Goal: Task Accomplishment & Management: Use online tool/utility

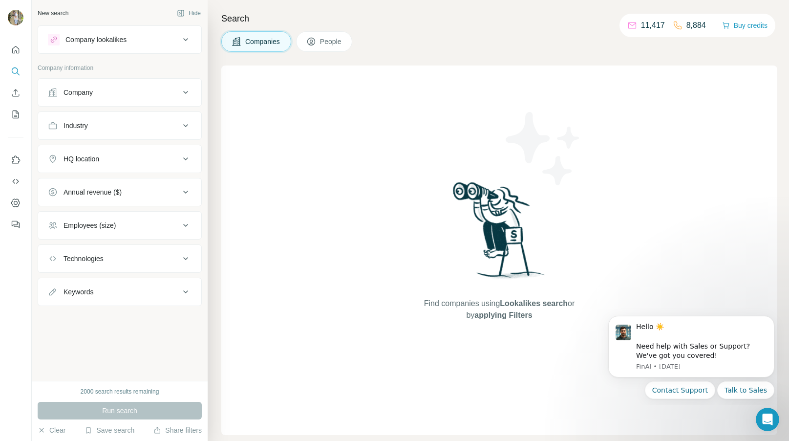
click at [178, 47] on button "Company lookalikes" at bounding box center [119, 39] width 163 height 23
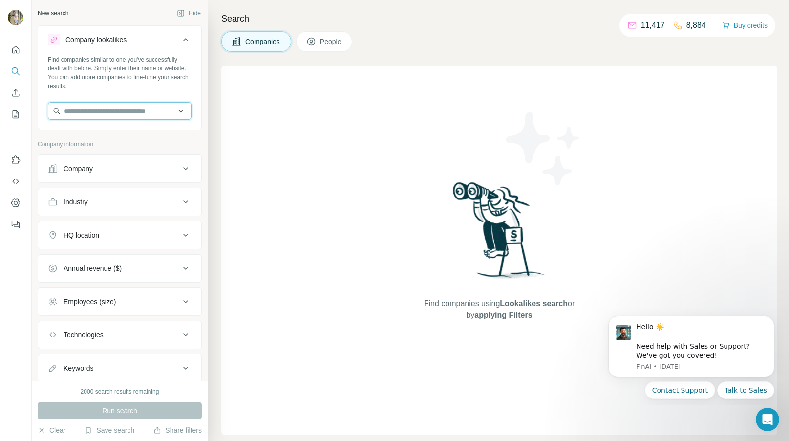
click at [128, 114] on input "text" at bounding box center [120, 111] width 144 height 18
type input "**********"
drag, startPoint x: 158, startPoint y: 116, endPoint x: 40, endPoint y: 108, distance: 118.0
click at [40, 108] on div "**********" at bounding box center [119, 91] width 163 height 72
click at [213, 131] on div "Search Companies People Find companies using Lookalikes search or by applying F…" at bounding box center [499, 220] width 582 height 441
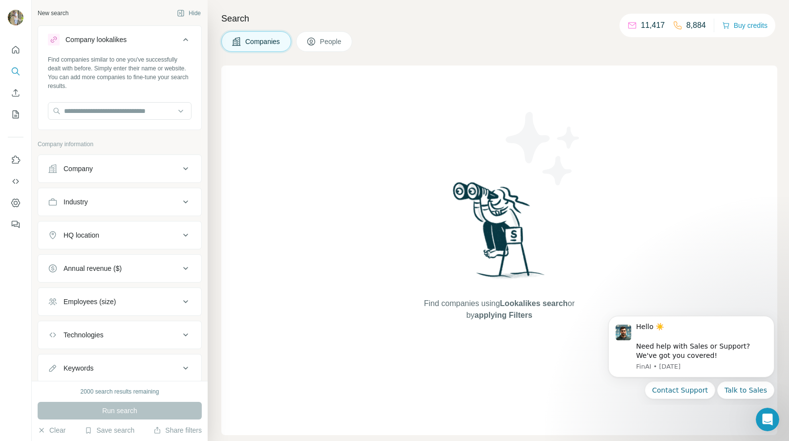
click at [179, 200] on div "Industry" at bounding box center [114, 202] width 132 height 10
click at [127, 226] on input at bounding box center [114, 226] width 121 height 11
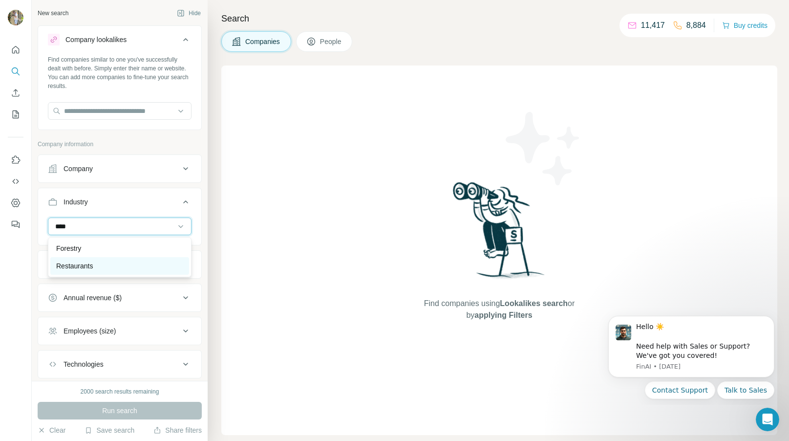
type input "****"
click at [108, 264] on div "Restaurants" at bounding box center [119, 266] width 127 height 10
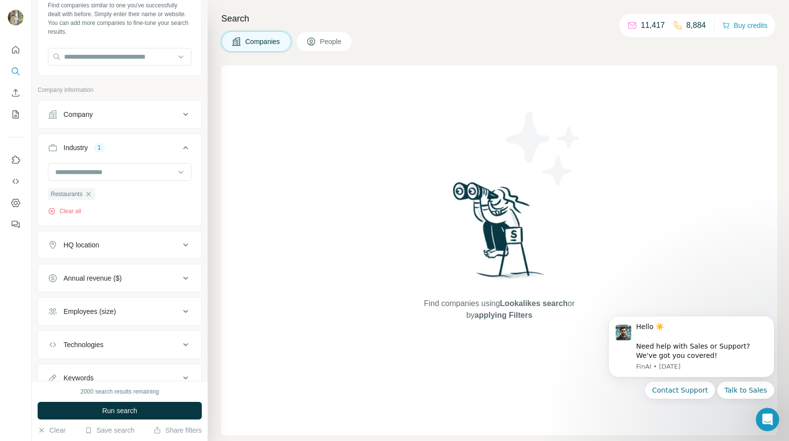
scroll to position [55, 0]
click at [180, 242] on icon at bounding box center [186, 244] width 12 height 12
click at [109, 266] on input "text" at bounding box center [120, 269] width 144 height 18
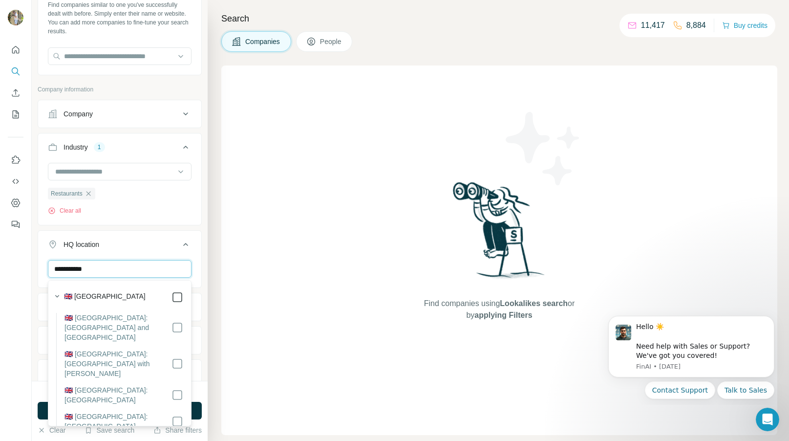
type input "**********"
click at [207, 259] on div "**********" at bounding box center [120, 190] width 176 height 381
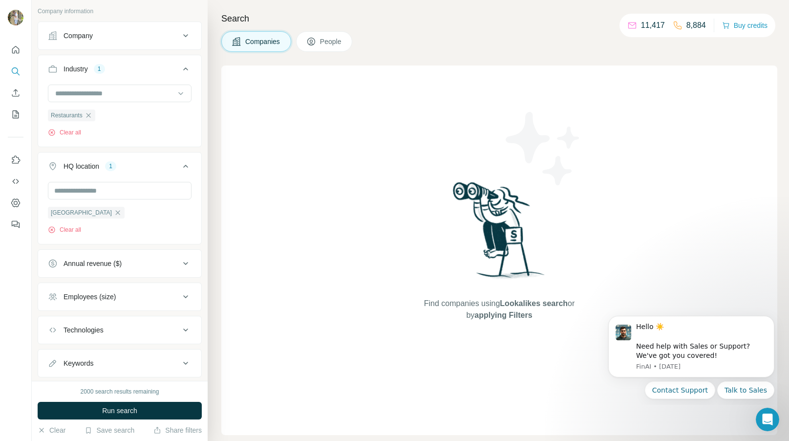
scroll to position [158, 0]
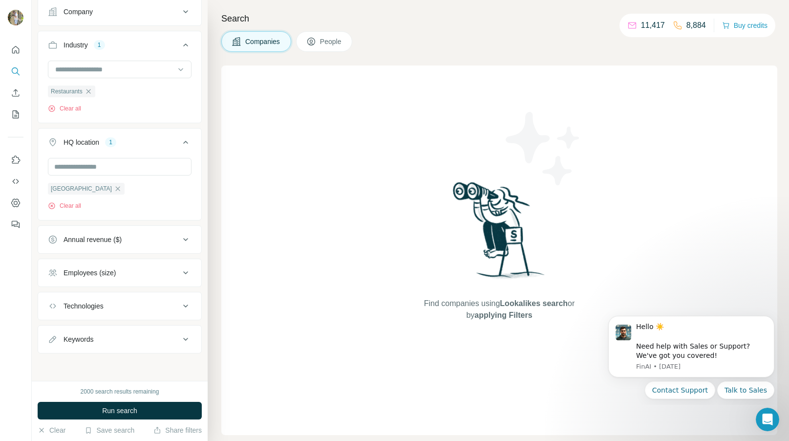
click at [185, 240] on icon at bounding box center [186, 240] width 12 height 12
click at [57, 296] on icon at bounding box center [54, 296] width 12 height 12
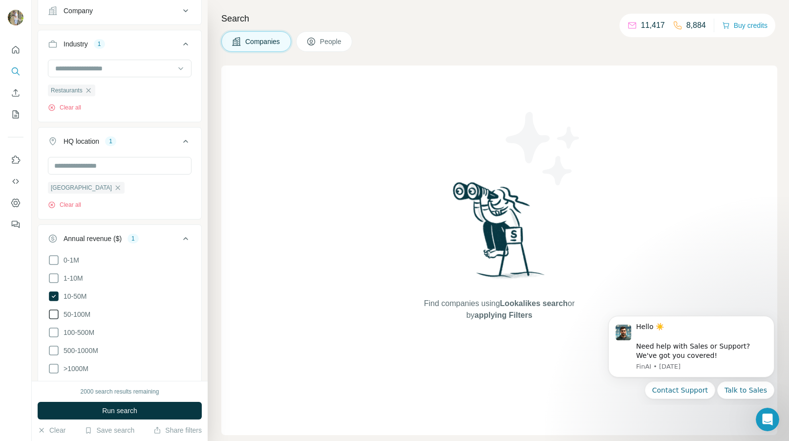
click at [53, 313] on icon at bounding box center [54, 314] width 12 height 12
click at [54, 330] on icon at bounding box center [54, 332] width 12 height 12
click at [50, 298] on icon at bounding box center [54, 296] width 10 height 10
click at [202, 241] on div "New search Hide Company lookalikes Find companies similar to one you've success…" at bounding box center [120, 190] width 176 height 381
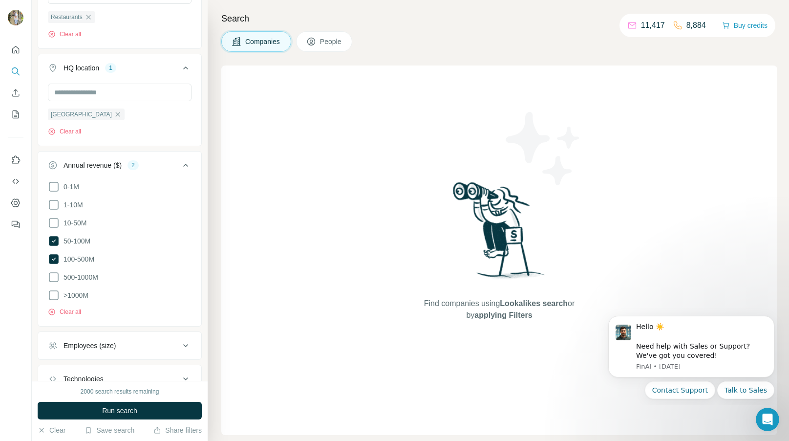
click at [187, 163] on icon at bounding box center [186, 165] width 12 height 12
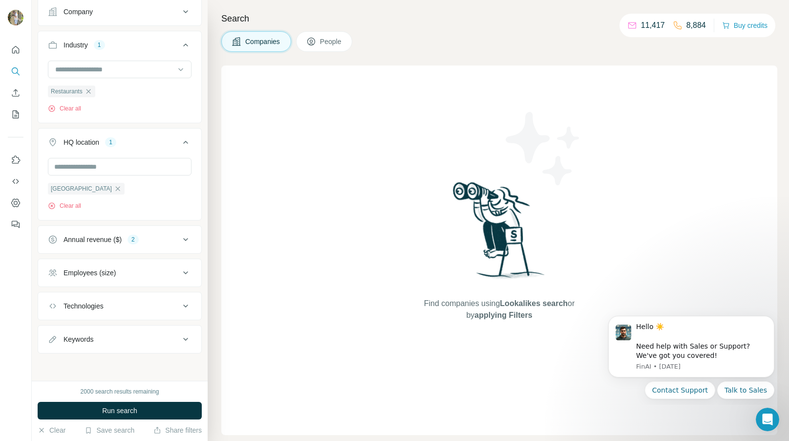
click at [185, 273] on icon at bounding box center [186, 273] width 12 height 12
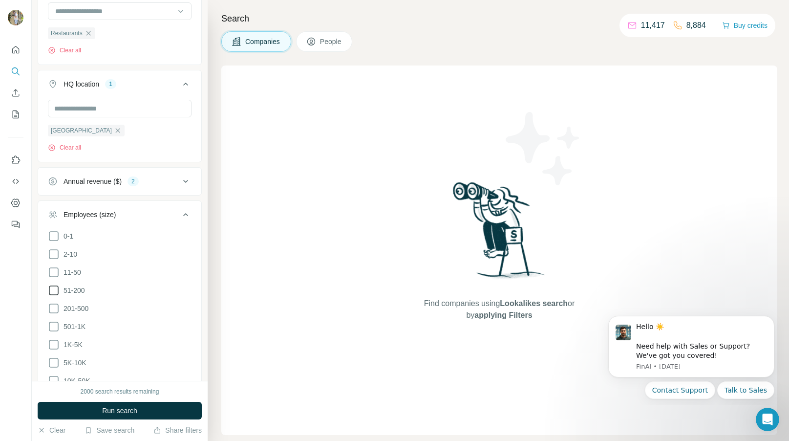
click at [55, 289] on icon at bounding box center [54, 290] width 12 height 12
click at [54, 307] on icon at bounding box center [54, 309] width 12 height 12
click at [54, 327] on icon at bounding box center [54, 327] width 12 height 12
click at [56, 346] on icon at bounding box center [54, 345] width 12 height 12
click at [56, 346] on icon at bounding box center [54, 345] width 10 height 10
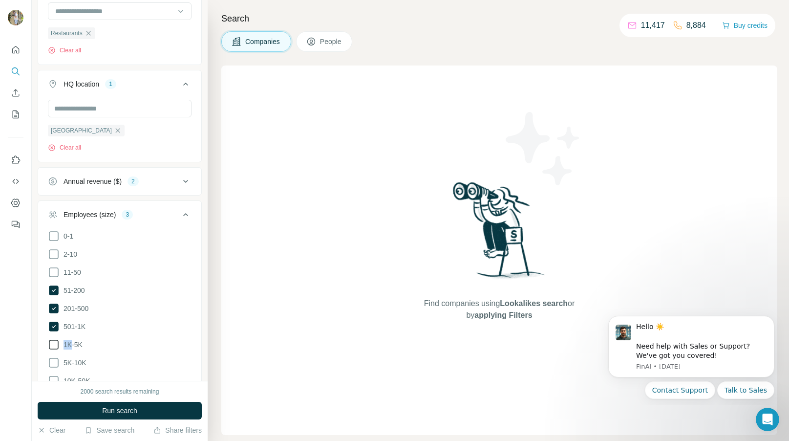
click at [56, 344] on icon at bounding box center [54, 345] width 12 height 12
click at [185, 216] on icon at bounding box center [186, 215] width 12 height 12
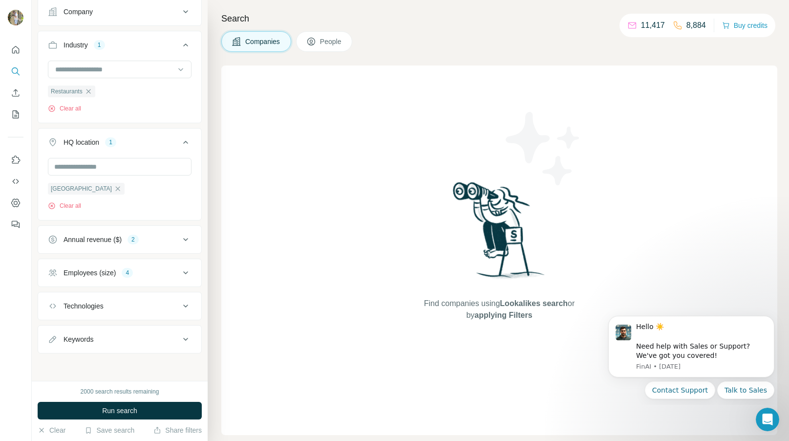
scroll to position [158, 0]
click at [153, 408] on button "Run search" at bounding box center [120, 411] width 164 height 18
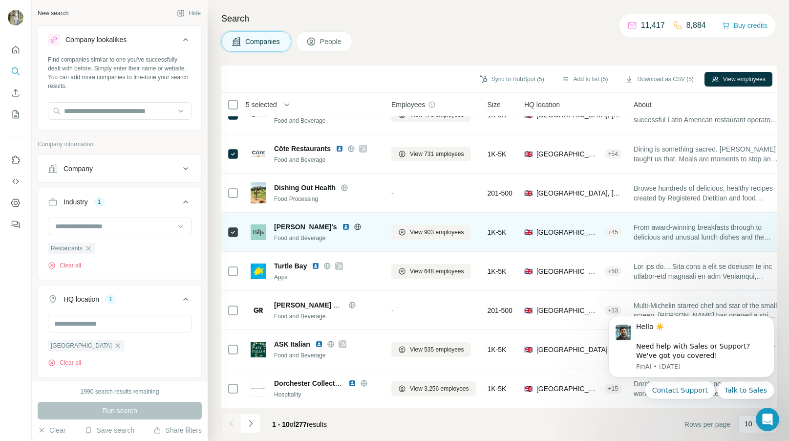
scroll to position [100, 0]
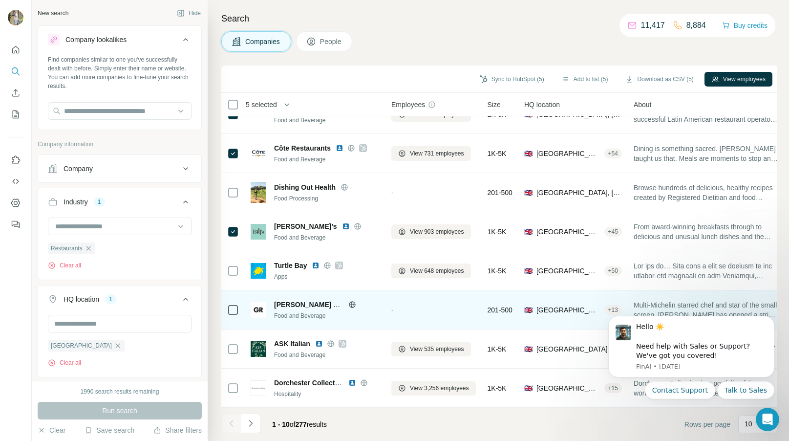
click at [238, 303] on div at bounding box center [233, 309] width 12 height 27
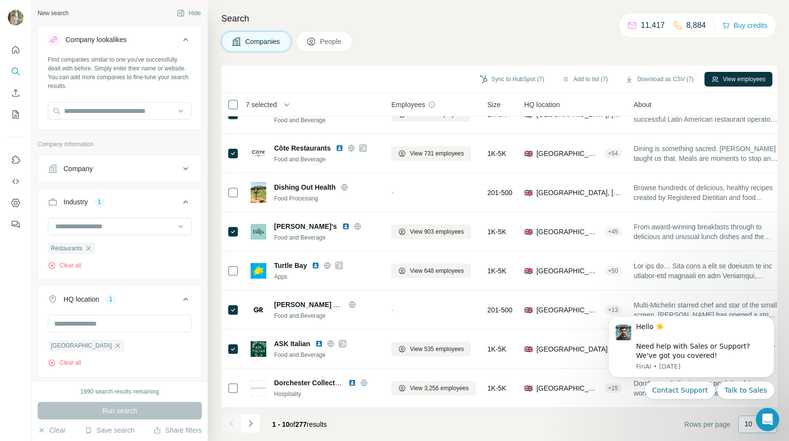
click at [743, 423] on div "10" at bounding box center [757, 424] width 39 height 18
click at [745, 404] on html "Hello ☀️ ​ Need help with Sales or Support? We've got you covered! FinAI • 4d a…" at bounding box center [691, 356] width 195 height 98
click at [771, 316] on icon "Dismiss notification" at bounding box center [771, 318] width 5 height 5
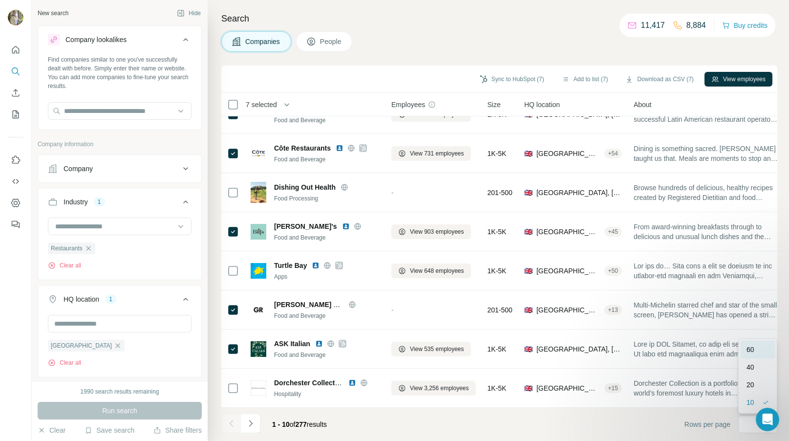
click at [748, 349] on p "60" at bounding box center [751, 350] width 8 height 10
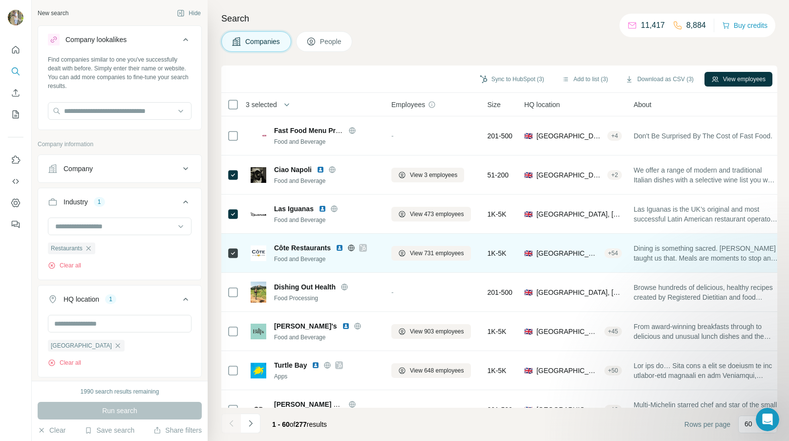
click at [0, 0] on tbody "Fast Food Menu Prices Food and Beverage - 201-500 🇬🇧 United Kingdom, Scotland|G…" at bounding box center [0, 0] width 0 height 0
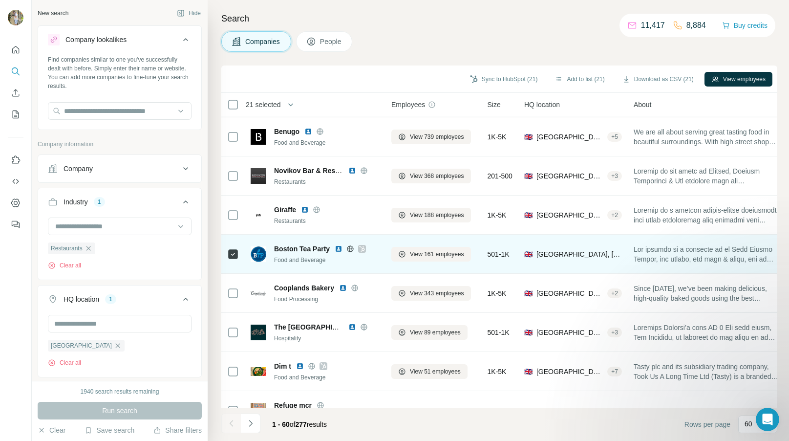
scroll to position [1965, 0]
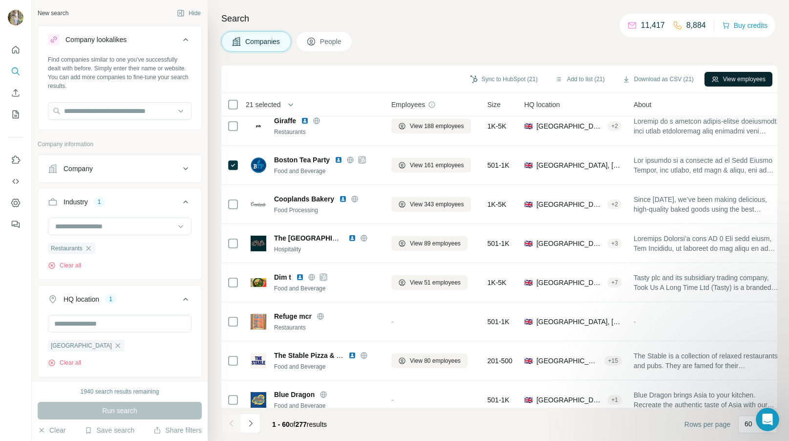
click at [718, 81] on button "View employees" at bounding box center [739, 79] width 68 height 15
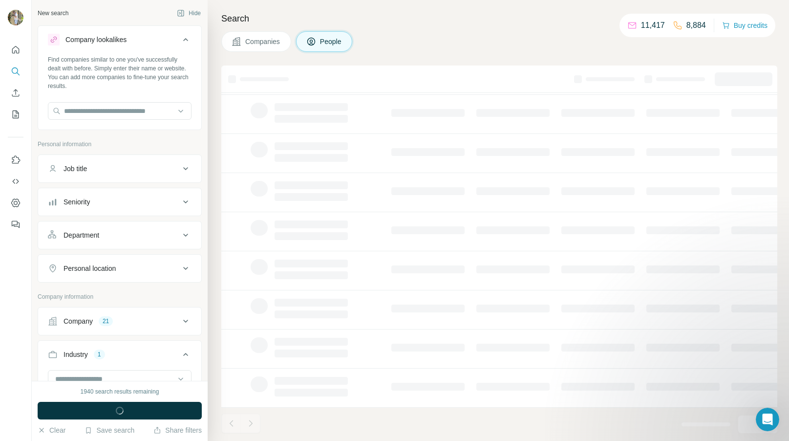
scroll to position [100, 0]
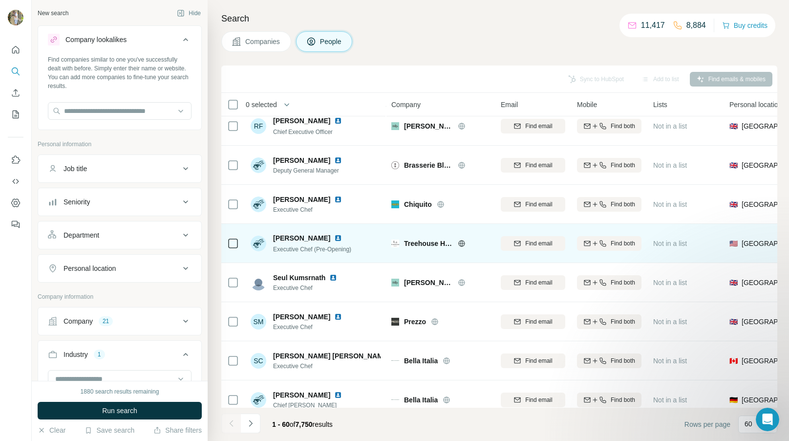
scroll to position [48, 0]
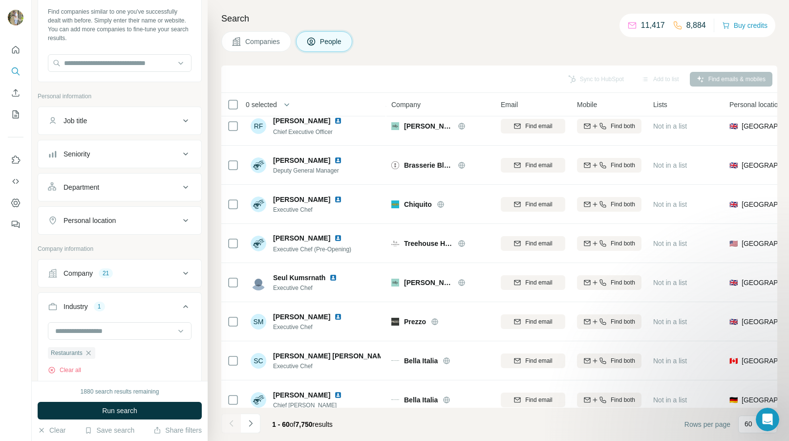
click at [185, 119] on icon at bounding box center [186, 121] width 12 height 12
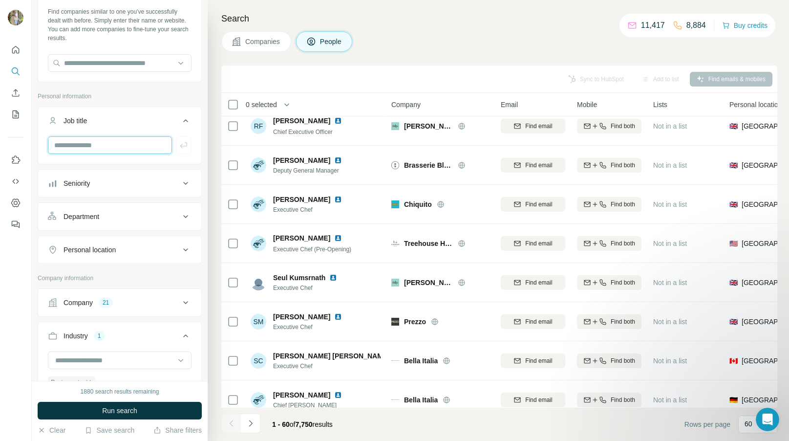
click at [129, 137] on input "text" at bounding box center [110, 145] width 124 height 18
type input "**********"
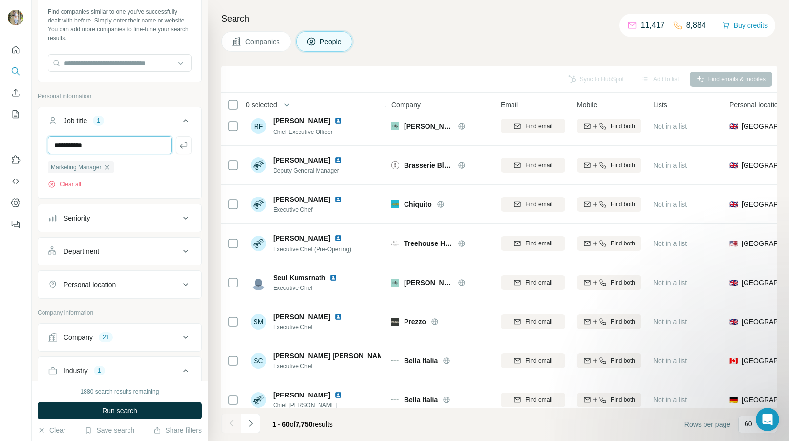
type input "**********"
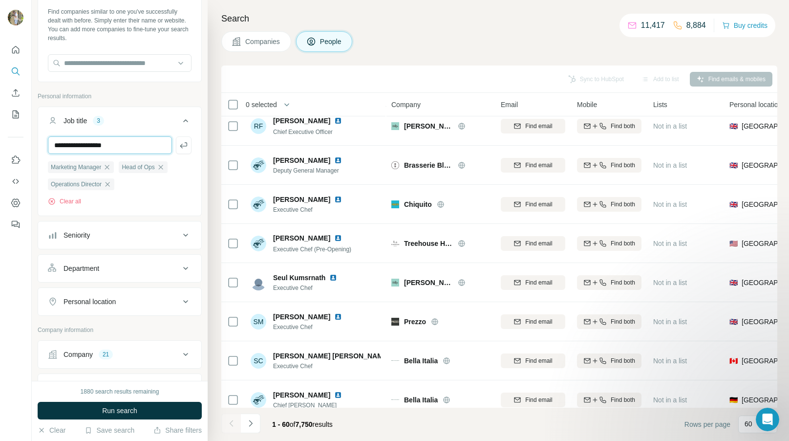
type input "**********"
type input "*"
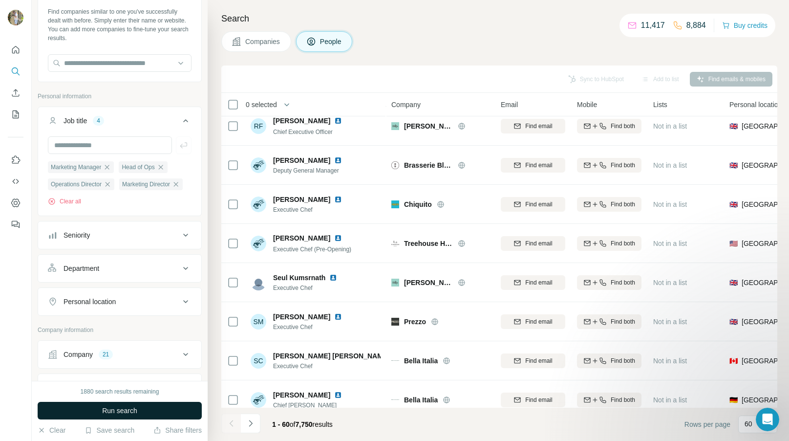
click at [128, 412] on span "Run search" at bounding box center [119, 411] width 35 height 10
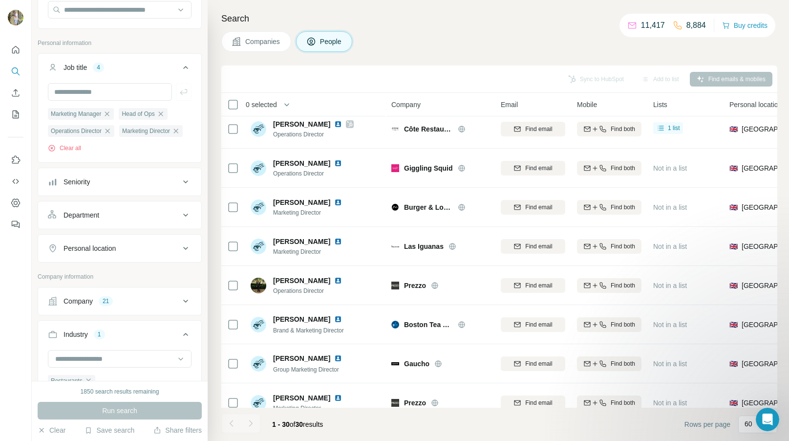
scroll to position [107, 0]
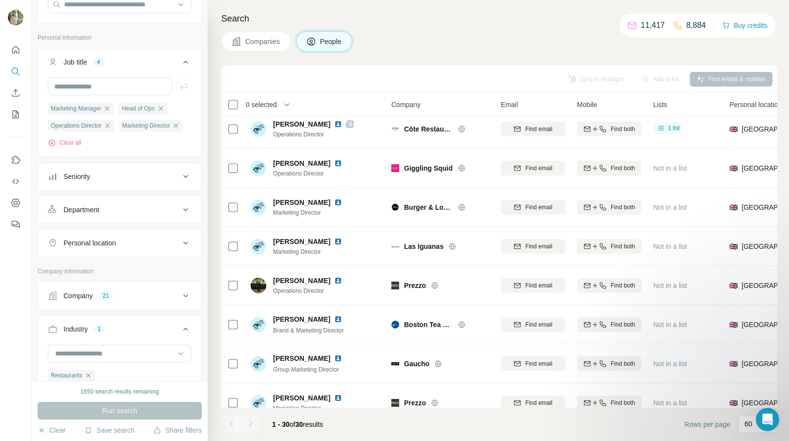
click at [190, 293] on icon at bounding box center [186, 296] width 12 height 12
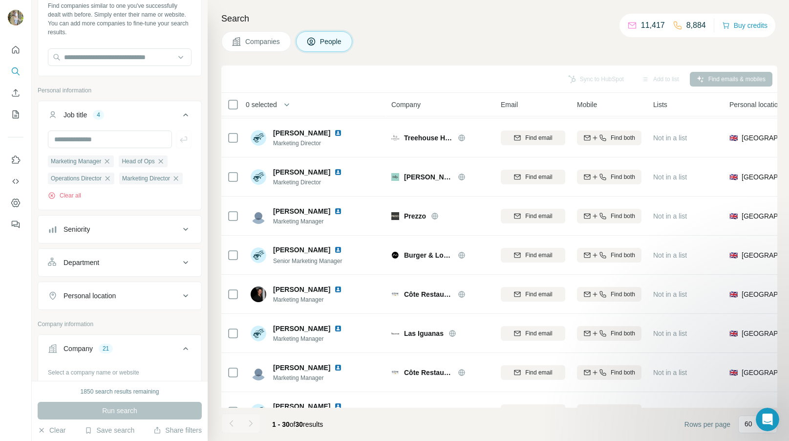
scroll to position [49, 0]
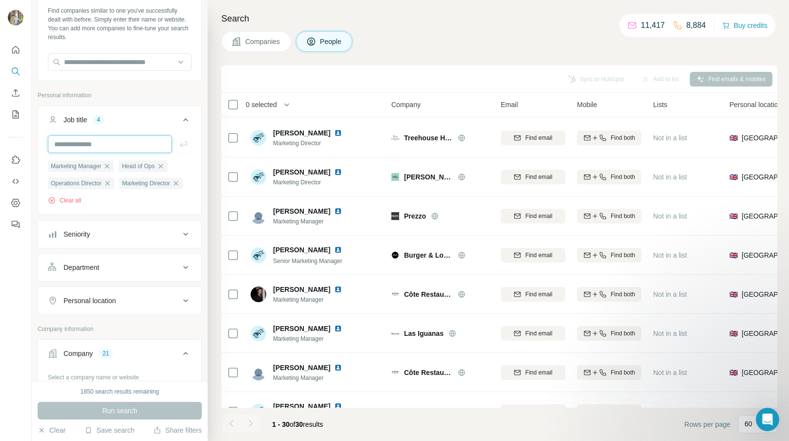
click at [149, 146] on input "text" at bounding box center [110, 144] width 124 height 18
click at [128, 230] on div "Seniority" at bounding box center [114, 234] width 132 height 10
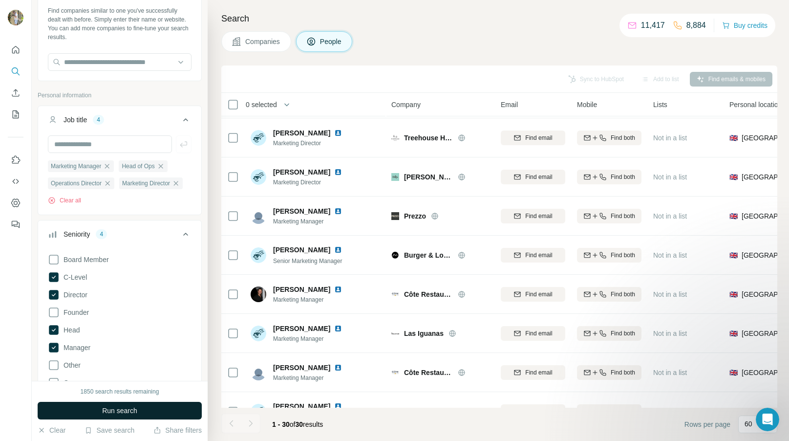
click at [135, 415] on button "Run search" at bounding box center [120, 411] width 164 height 18
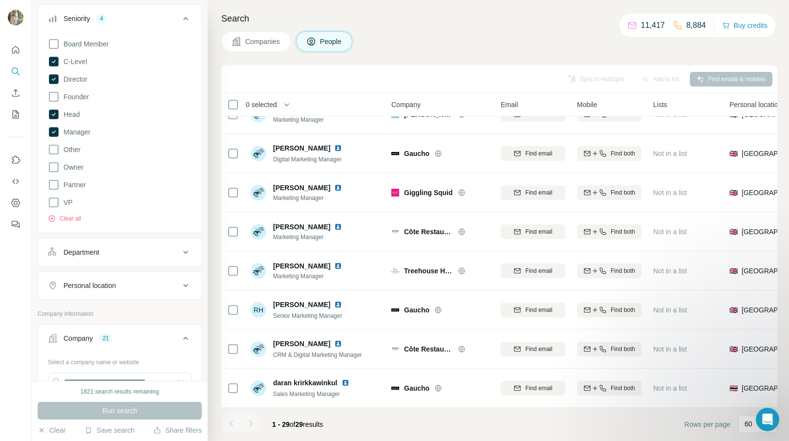
scroll to position [264, 0]
click at [175, 262] on button "Department" at bounding box center [119, 252] width 163 height 23
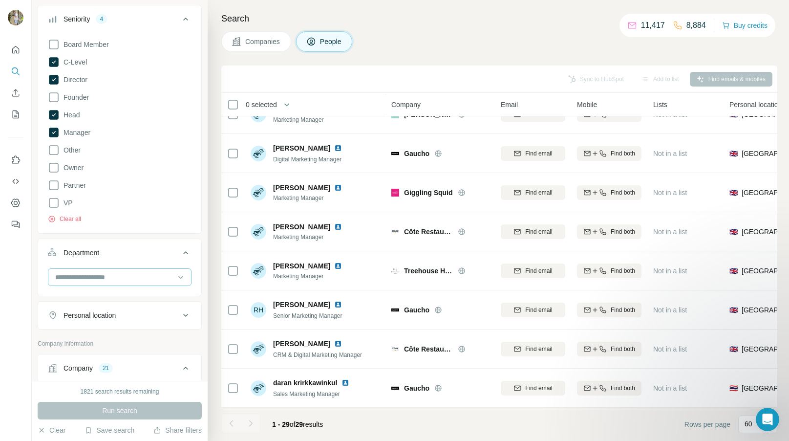
click at [139, 278] on input at bounding box center [114, 277] width 121 height 11
click at [128, 279] on input at bounding box center [114, 277] width 121 height 11
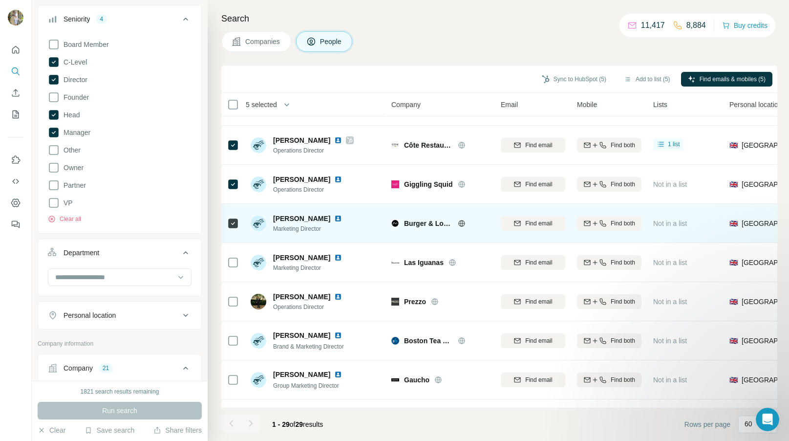
scroll to position [78, 0]
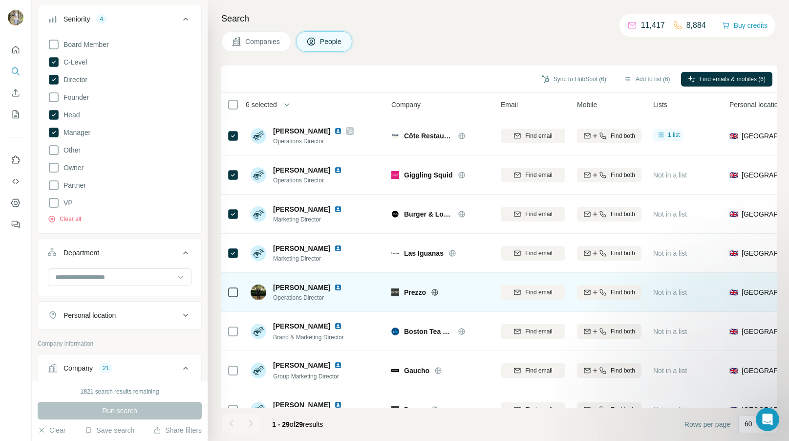
click at [230, 297] on icon at bounding box center [233, 292] width 12 height 12
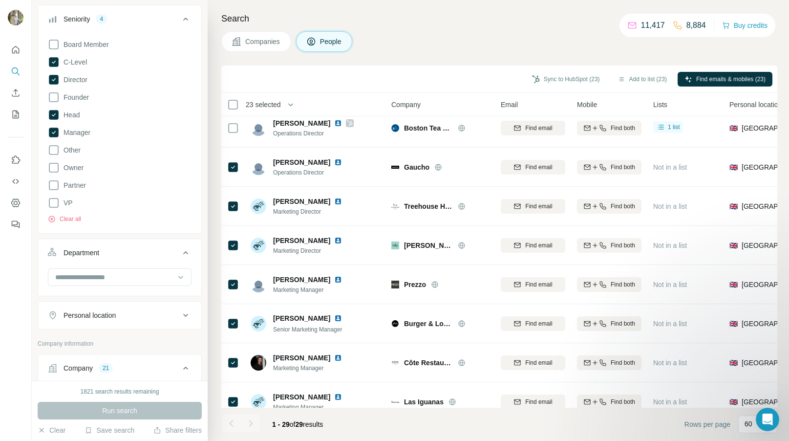
scroll to position [0, 0]
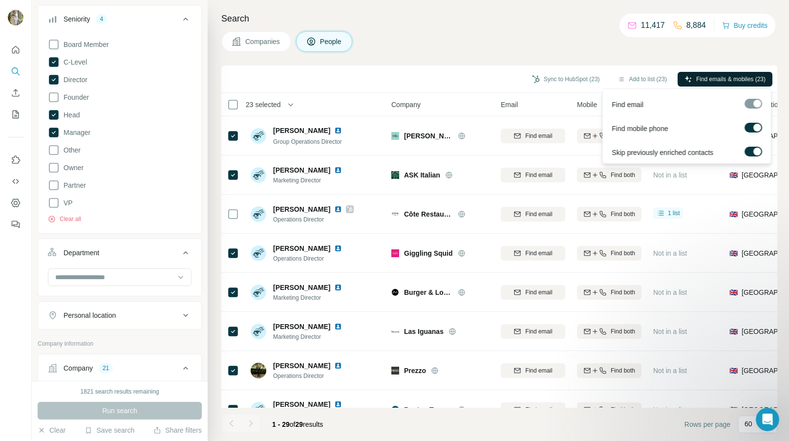
click at [741, 78] on span "Find emails & mobiles (23)" at bounding box center [730, 79] width 69 height 9
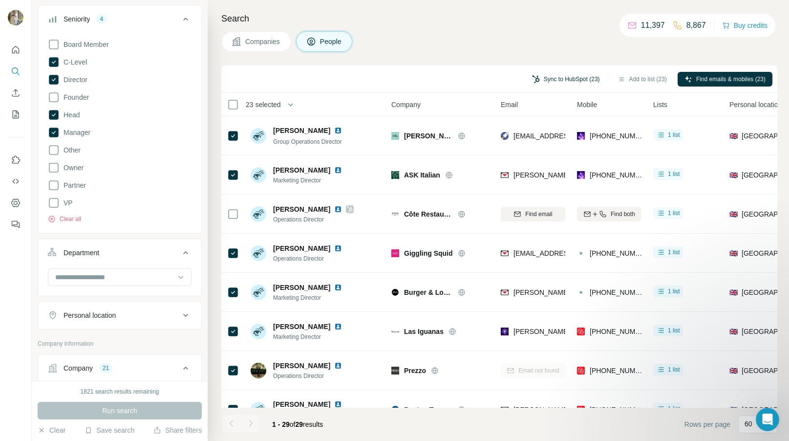
click at [582, 74] on button "Sync to HubSpot (23)" at bounding box center [566, 79] width 82 height 15
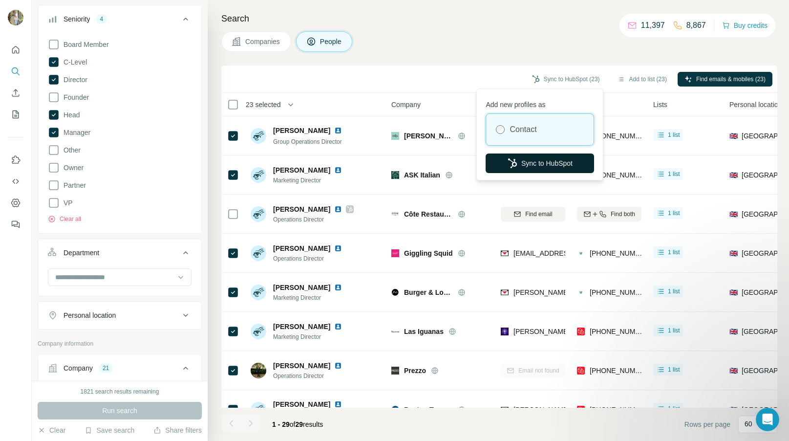
click at [555, 165] on button "Sync to HubSpot" at bounding box center [540, 163] width 108 height 20
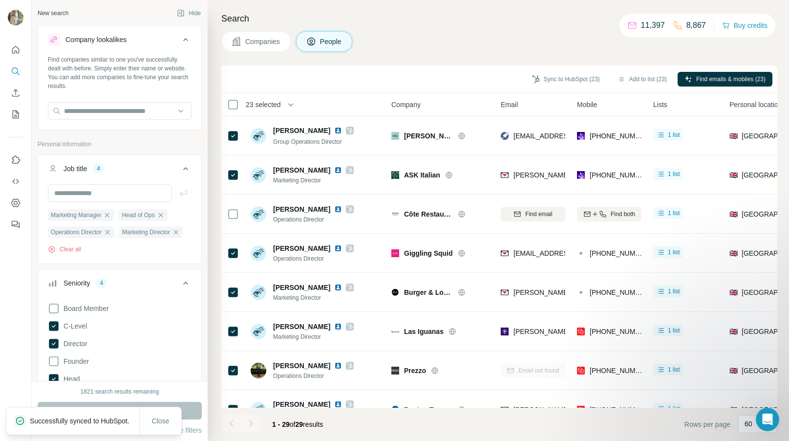
click at [252, 34] on button "Companies" at bounding box center [256, 41] width 70 height 21
click at [270, 44] on span "Companies" at bounding box center [263, 42] width 36 height 10
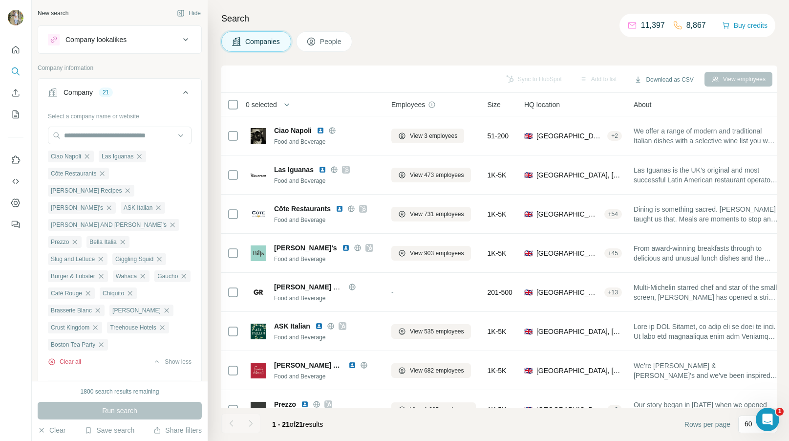
click at [76, 357] on button "Clear all" at bounding box center [64, 361] width 33 height 9
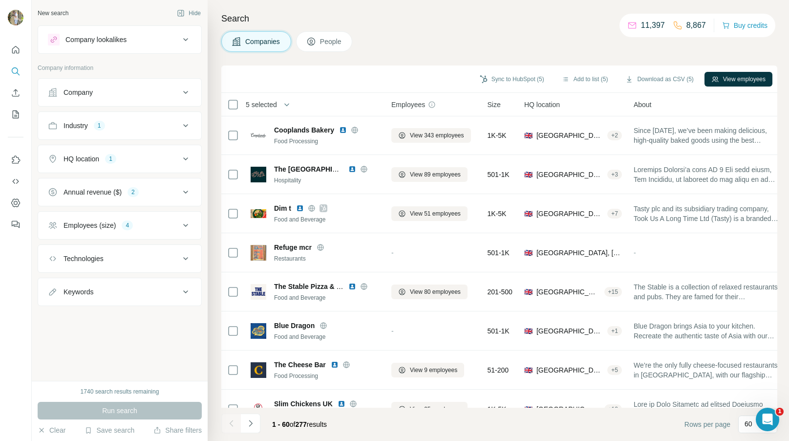
scroll to position [2054, 0]
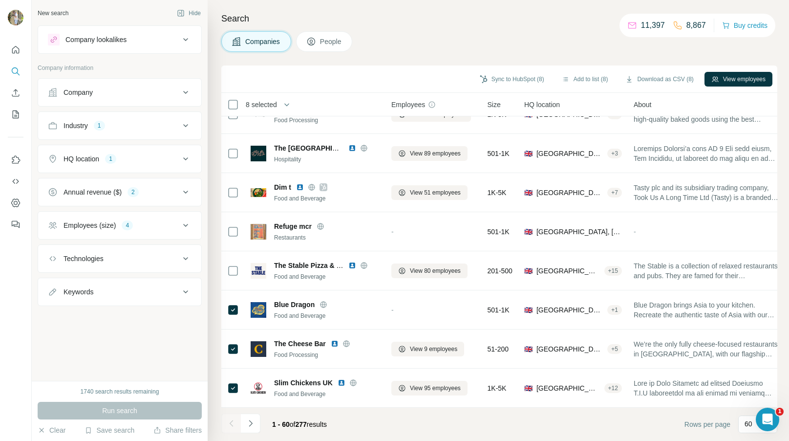
click at [329, 47] on button "People" at bounding box center [324, 41] width 57 height 21
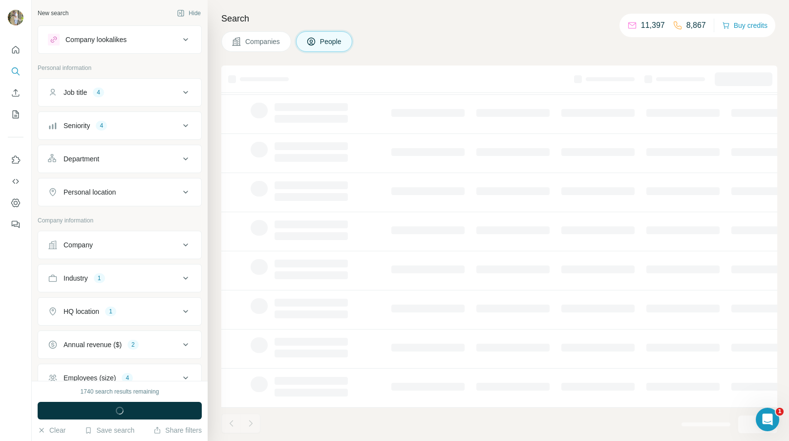
scroll to position [100, 0]
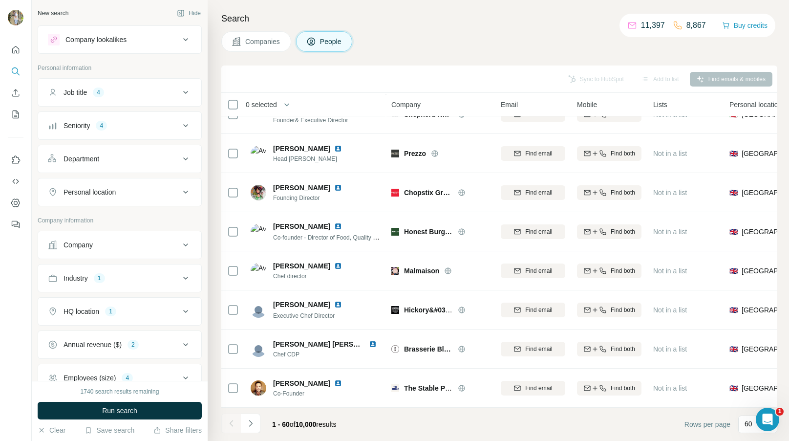
scroll to position [2054, 0]
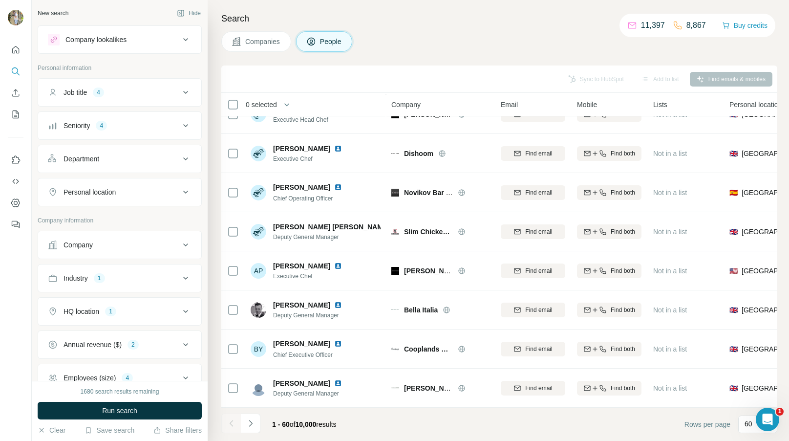
click at [182, 92] on icon at bounding box center [186, 92] width 12 height 12
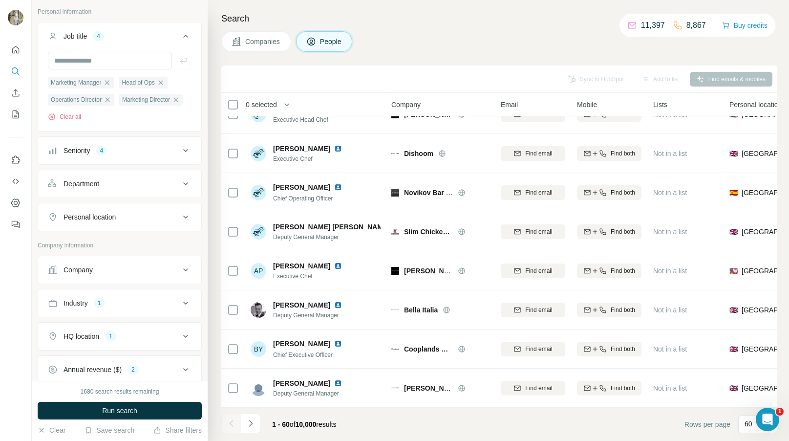
scroll to position [0, 0]
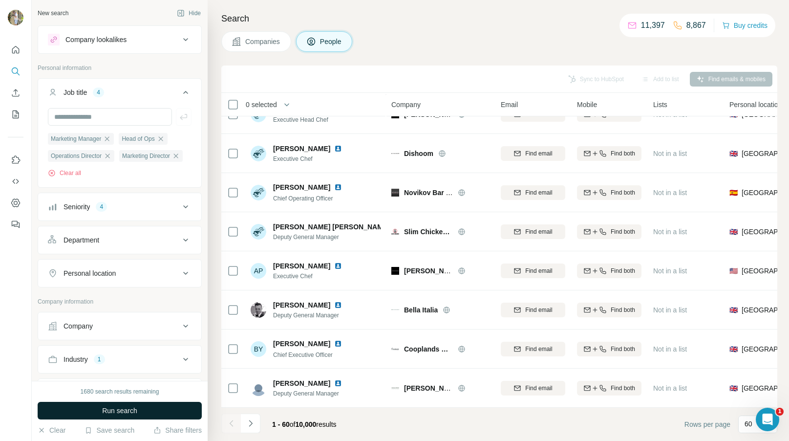
click at [113, 410] on span "Run search" at bounding box center [119, 411] width 35 height 10
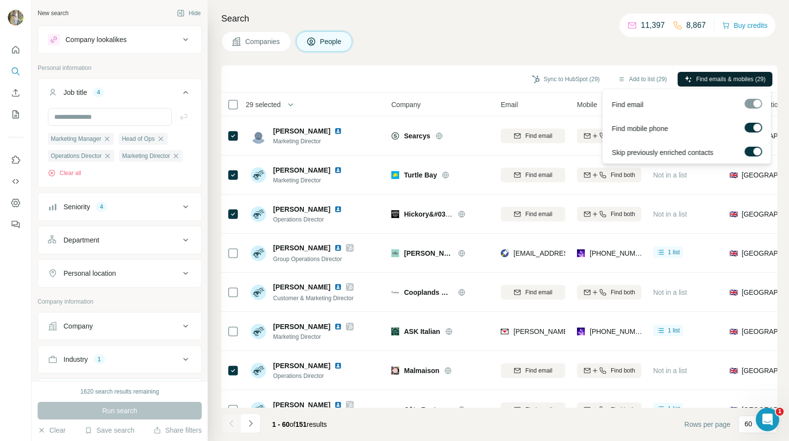
click at [696, 80] on span "Find emails & mobiles (29)" at bounding box center [730, 79] width 69 height 9
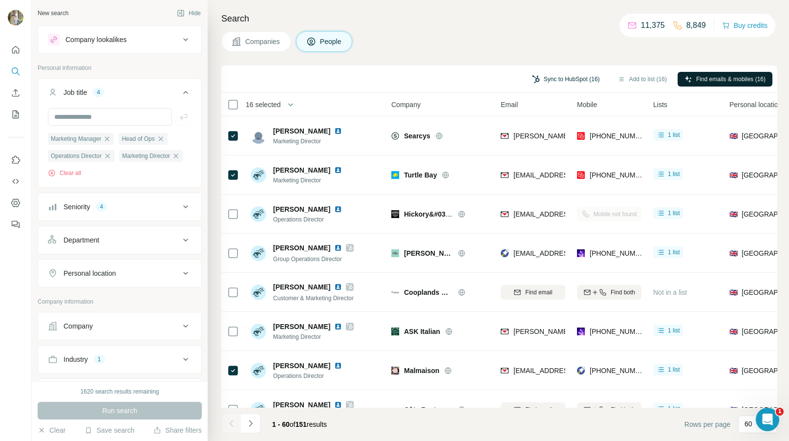
click at [580, 77] on button "Sync to HubSpot (16)" at bounding box center [566, 79] width 82 height 15
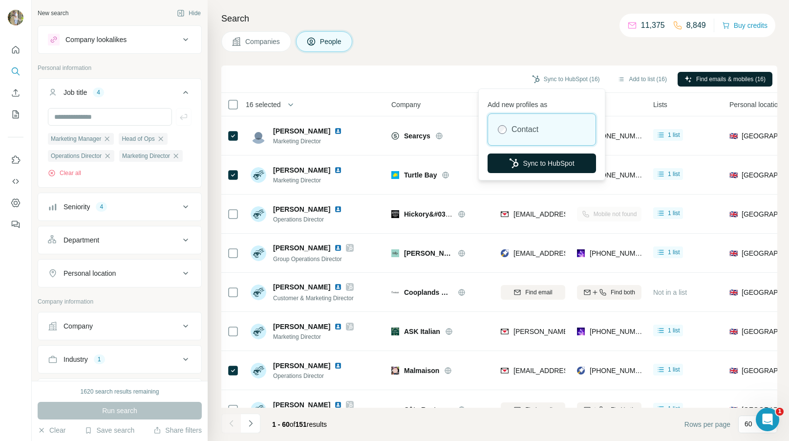
click at [546, 163] on button "Sync to HubSpot" at bounding box center [542, 163] width 108 height 20
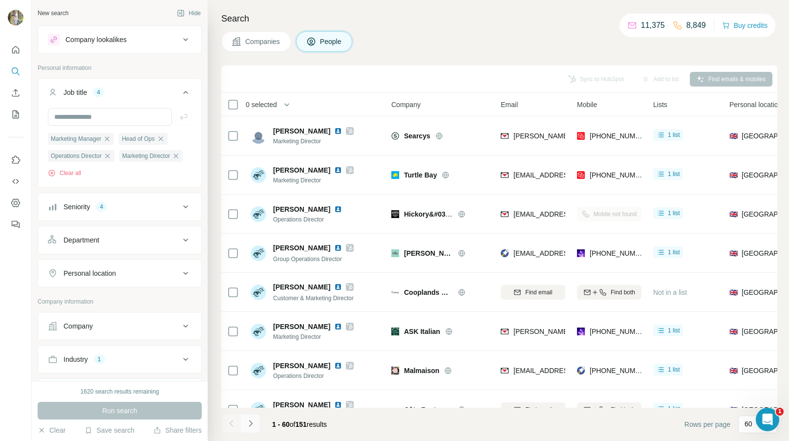
click at [245, 422] on button "Navigate to next page" at bounding box center [251, 423] width 20 height 20
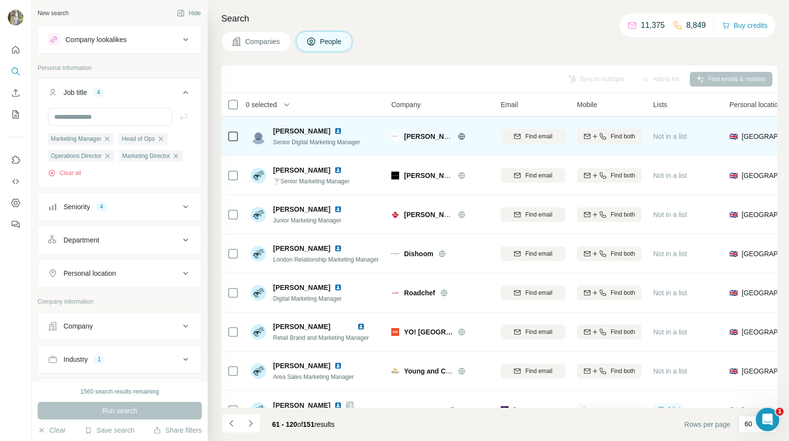
scroll to position [244, 0]
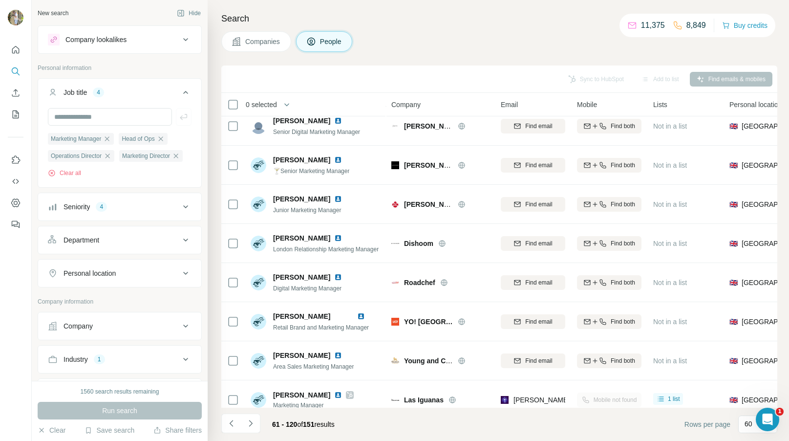
click at [181, 209] on icon at bounding box center [186, 207] width 12 height 12
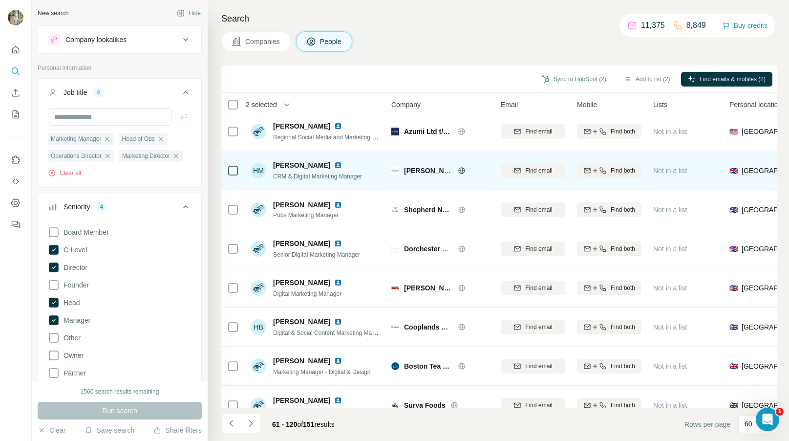
scroll to position [878, 0]
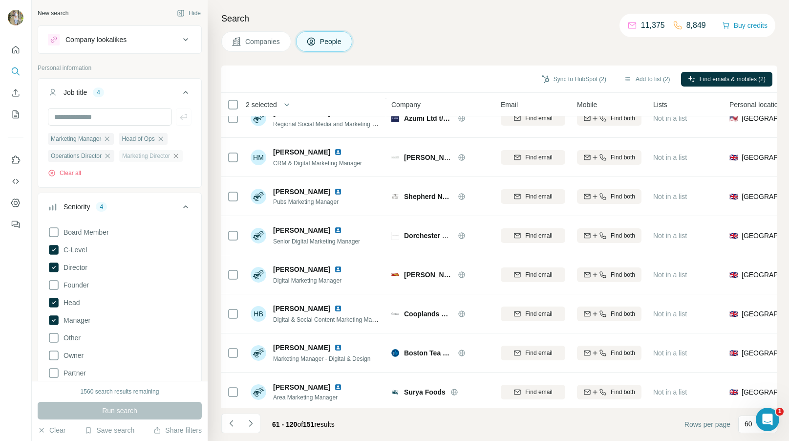
click at [180, 156] on icon "button" at bounding box center [176, 156] width 8 height 8
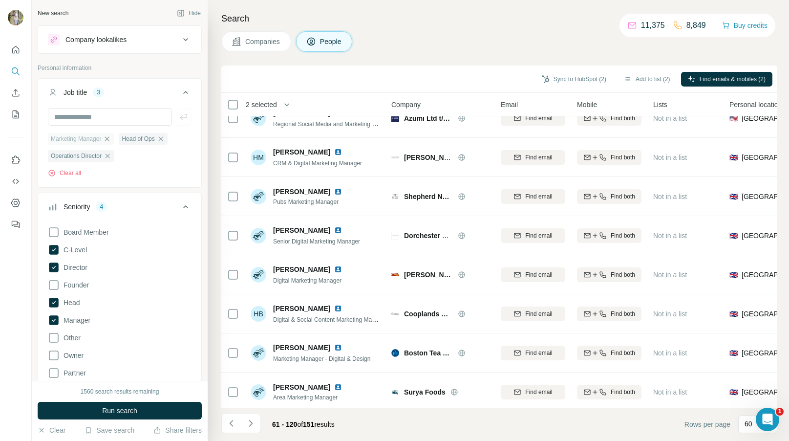
click at [110, 138] on icon "button" at bounding box center [107, 139] width 8 height 8
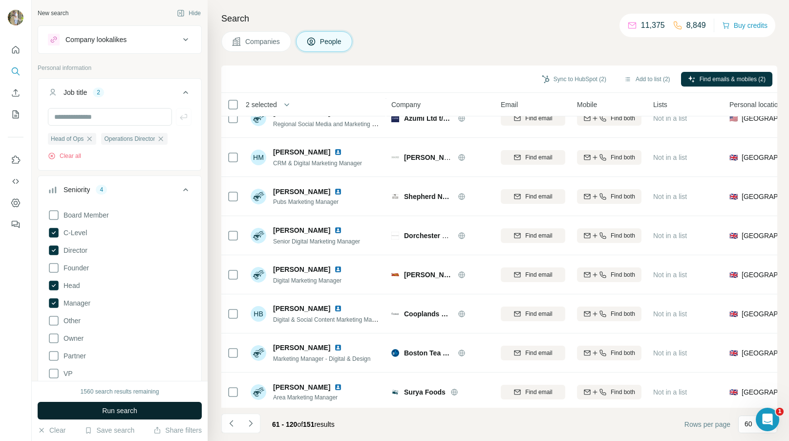
click at [113, 409] on span "Run search" at bounding box center [119, 411] width 35 height 10
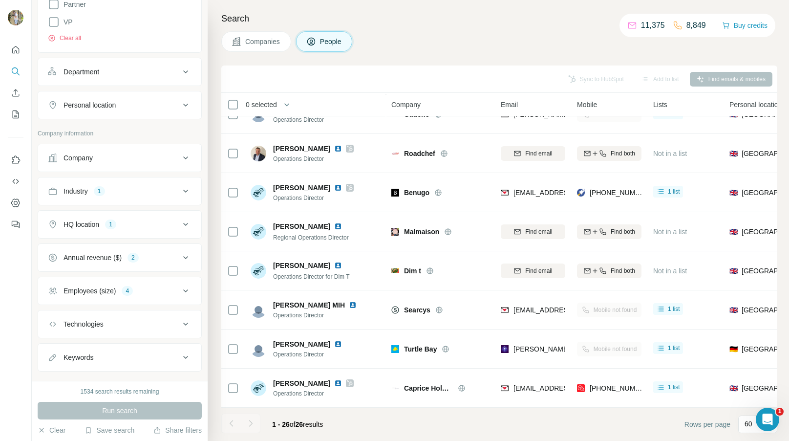
scroll to position [351, 0]
click at [183, 263] on icon at bounding box center [186, 258] width 12 height 12
click at [52, 368] on icon at bounding box center [54, 370] width 12 height 12
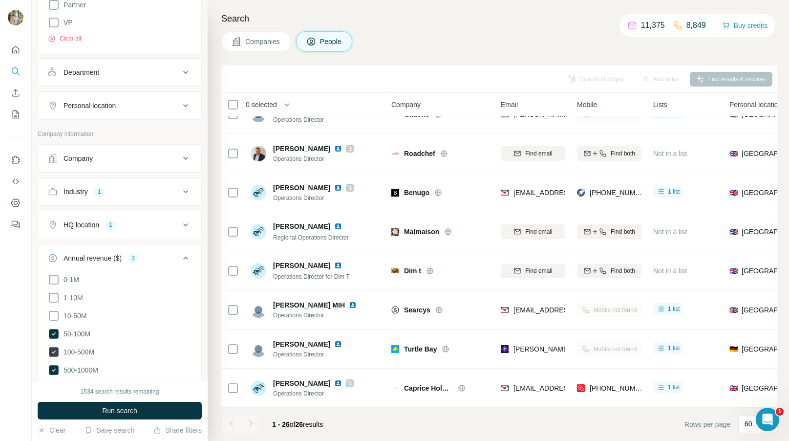
click at [54, 348] on icon at bounding box center [54, 352] width 10 height 10
click at [50, 328] on icon at bounding box center [54, 334] width 12 height 12
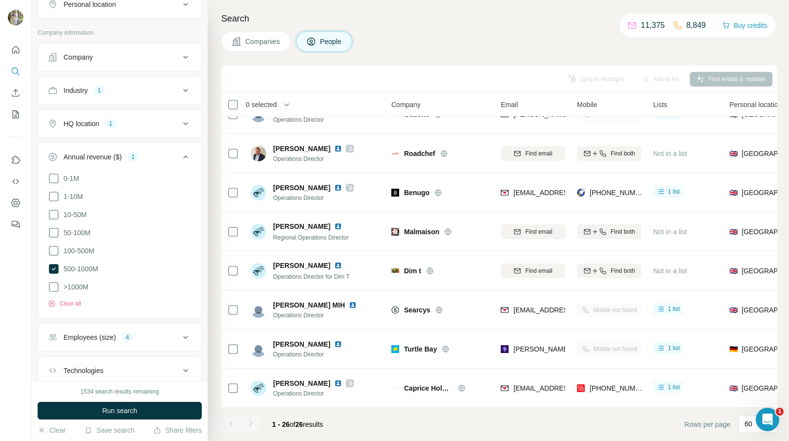
scroll to position [451, 0]
click at [122, 413] on span "Run search" at bounding box center [119, 411] width 35 height 10
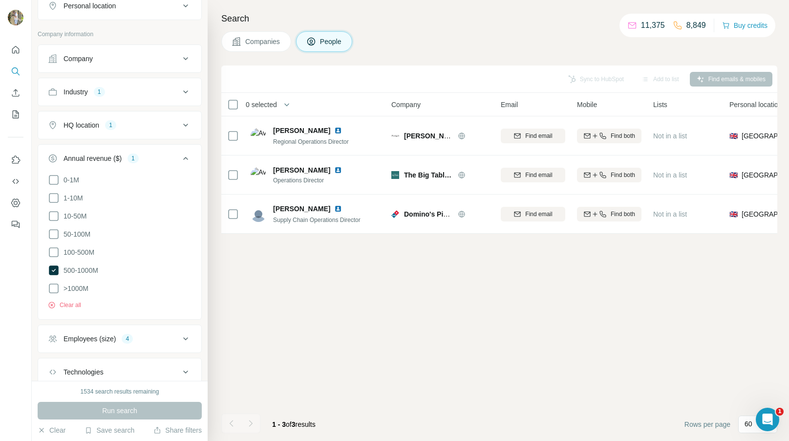
scroll to position [0, 0]
click at [54, 271] on icon at bounding box center [54, 270] width 10 height 10
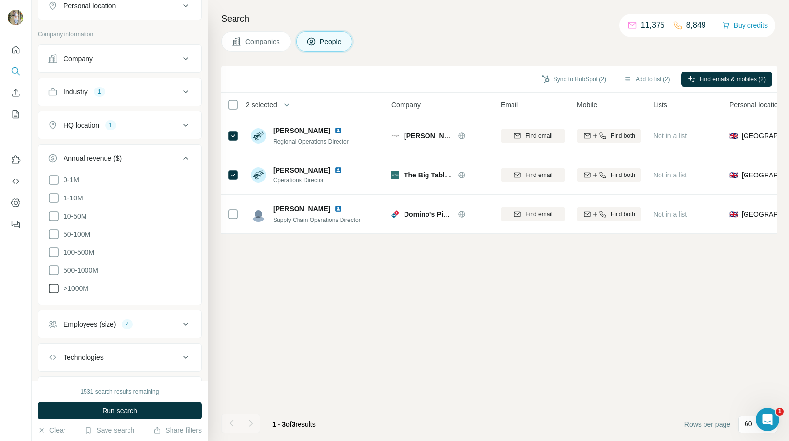
click at [52, 286] on icon at bounding box center [54, 288] width 12 height 12
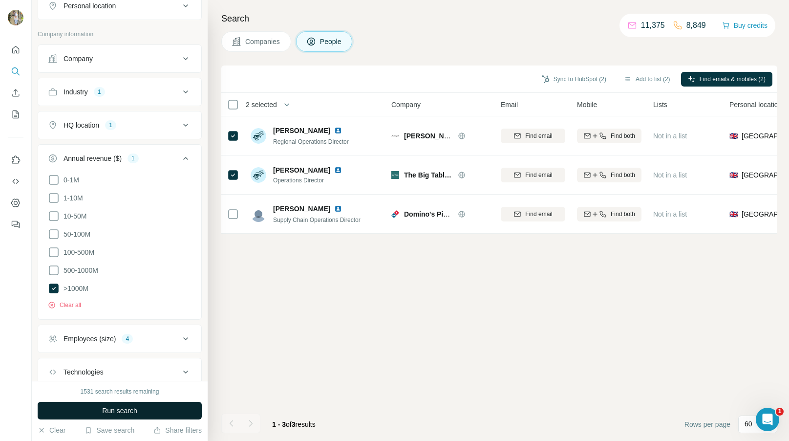
click at [115, 406] on span "Run search" at bounding box center [119, 411] width 35 height 10
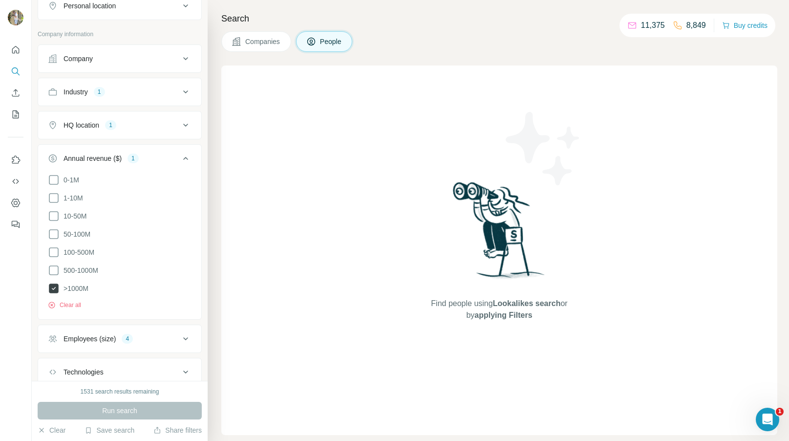
click at [54, 284] on icon at bounding box center [54, 288] width 10 height 10
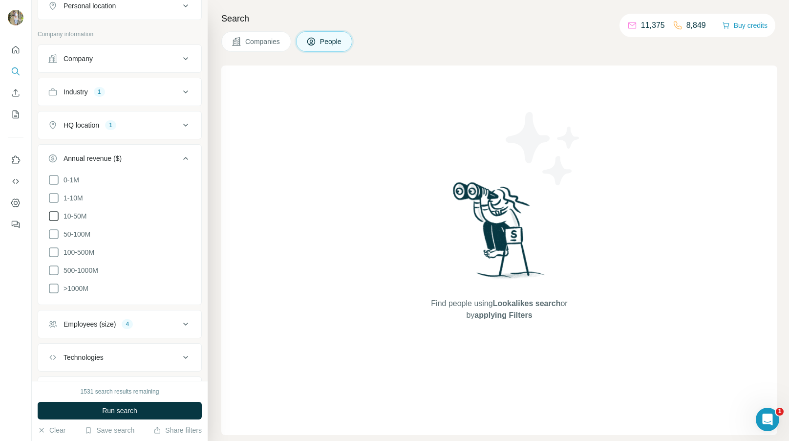
click at [53, 213] on icon at bounding box center [54, 216] width 12 height 12
click at [53, 231] on icon at bounding box center [54, 234] width 12 height 12
click at [55, 253] on icon at bounding box center [54, 252] width 12 height 12
click at [53, 271] on icon at bounding box center [54, 270] width 12 height 12
click at [53, 290] on icon at bounding box center [54, 288] width 12 height 12
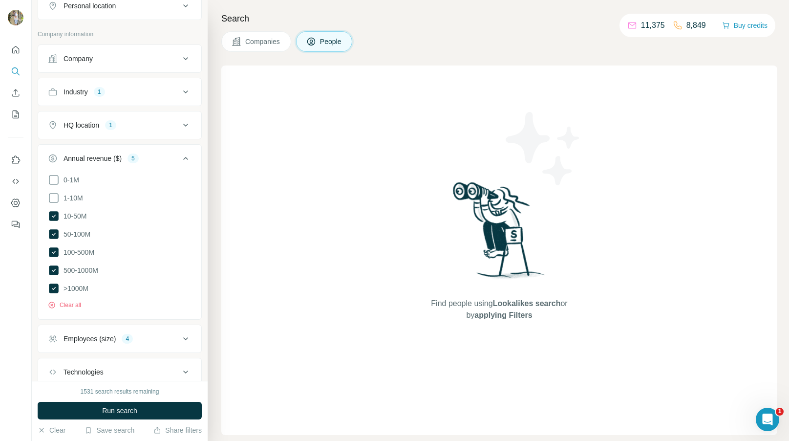
click at [188, 162] on icon at bounding box center [186, 158] width 12 height 12
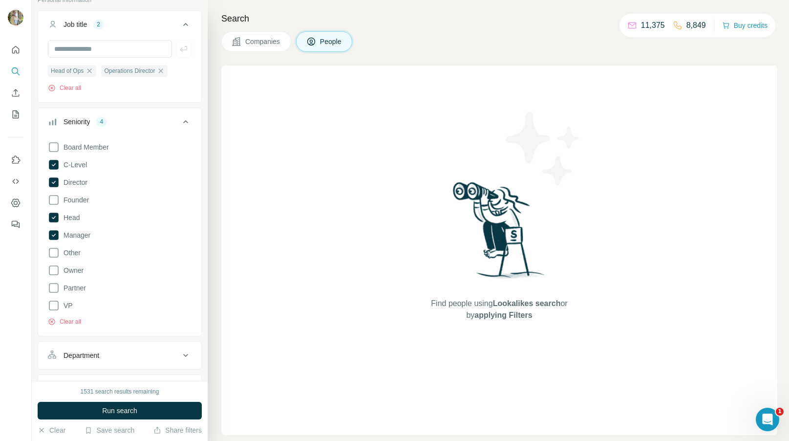
scroll to position [20, 0]
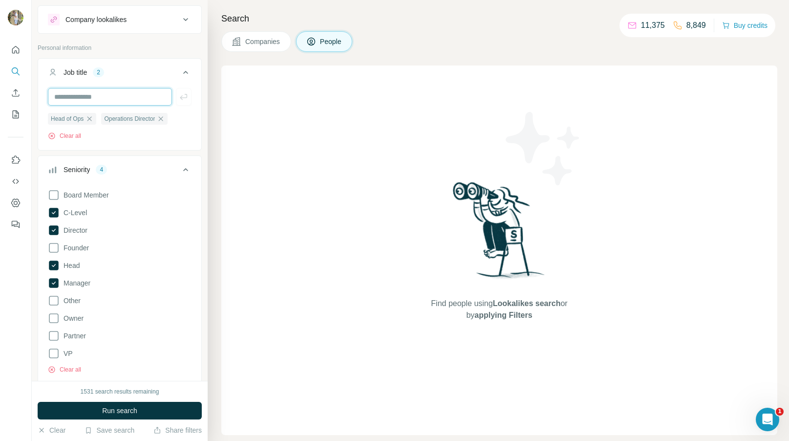
click at [112, 100] on input "text" at bounding box center [110, 97] width 124 height 18
type input "**********"
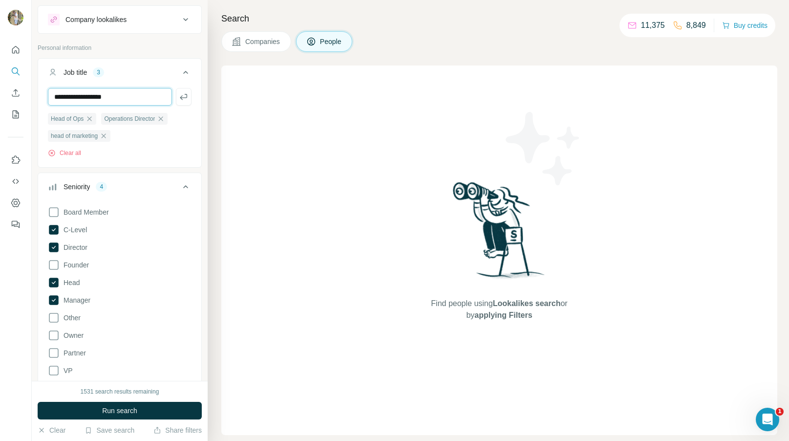
type input "**********"
click at [132, 410] on span "Run search" at bounding box center [119, 411] width 35 height 10
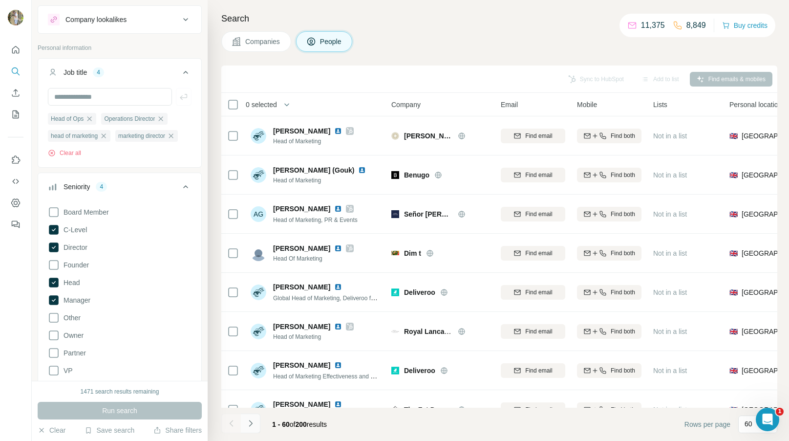
click at [252, 423] on icon "Navigate to next page" at bounding box center [250, 423] width 3 height 6
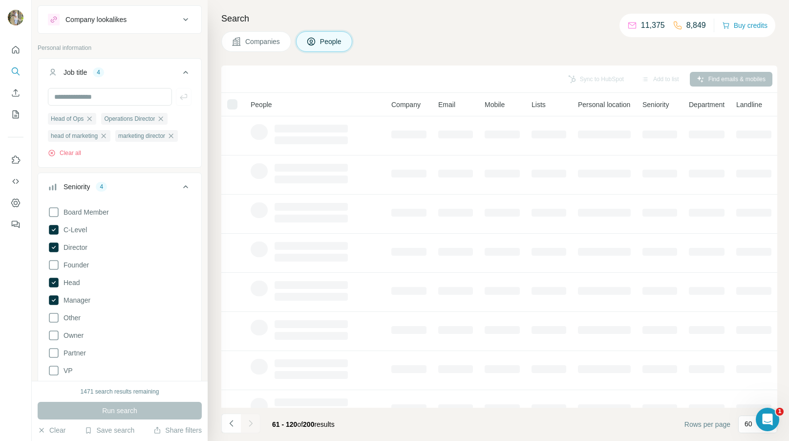
click at [252, 423] on div at bounding box center [251, 423] width 20 height 20
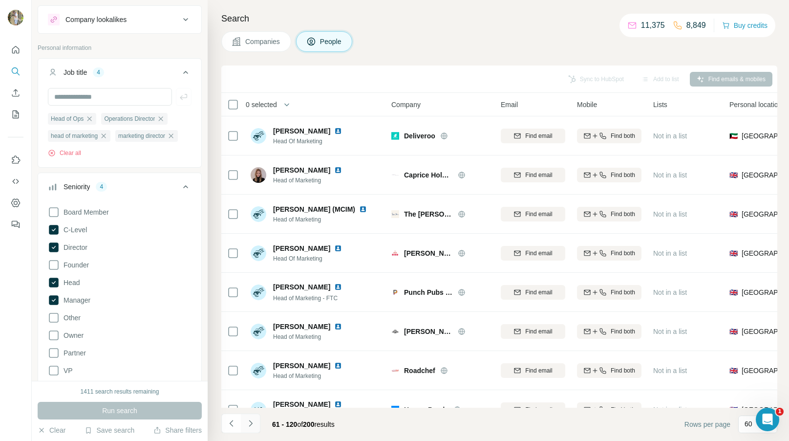
click at [256, 424] on button "Navigate to next page" at bounding box center [251, 423] width 20 height 20
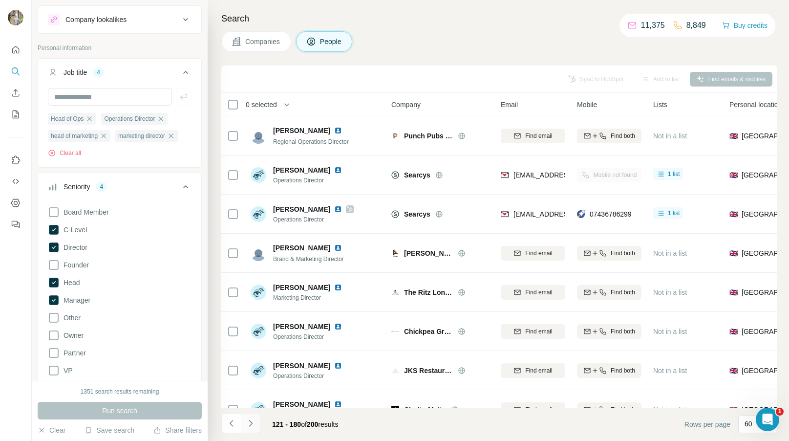
click at [256, 424] on button "Navigate to next page" at bounding box center [251, 423] width 20 height 20
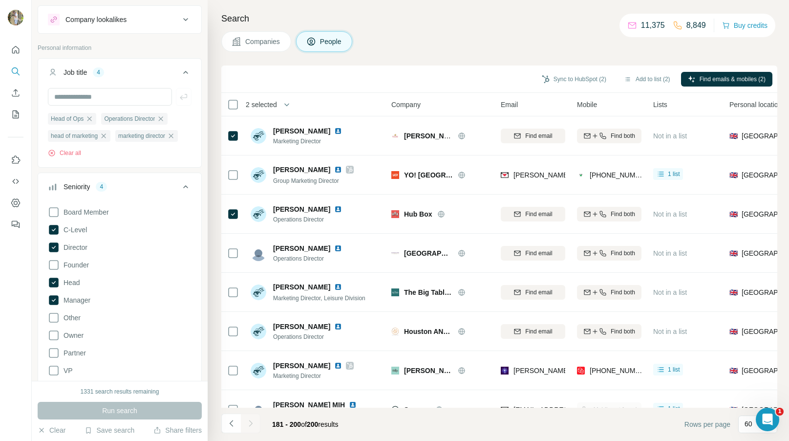
click at [262, 43] on span "Companies" at bounding box center [263, 42] width 36 height 10
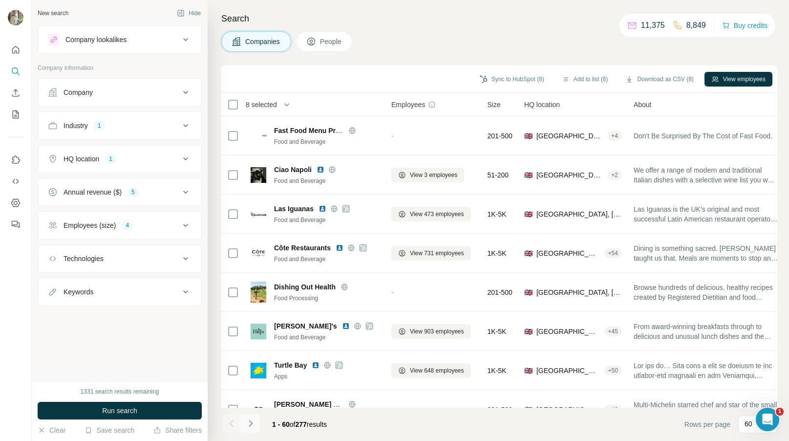
click at [254, 420] on icon "Navigate to next page" at bounding box center [251, 423] width 10 height 10
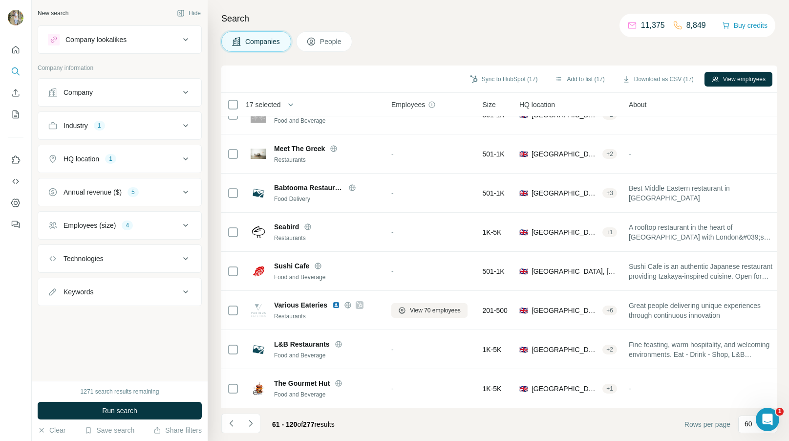
scroll to position [2054, 0]
click at [320, 48] on button "People" at bounding box center [324, 41] width 57 height 21
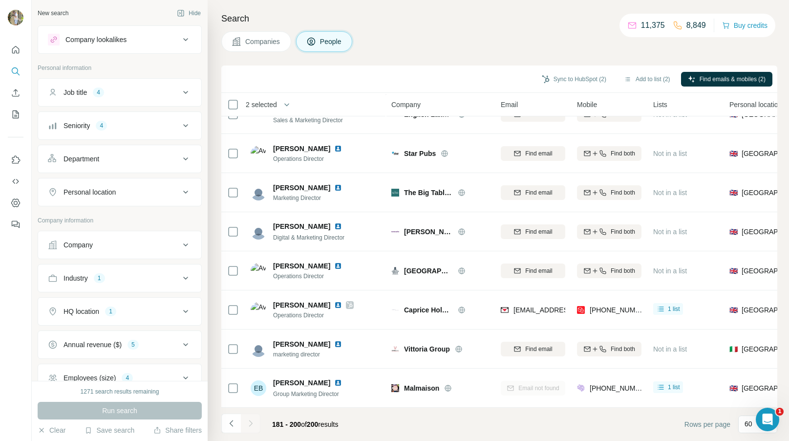
scroll to position [491, 0]
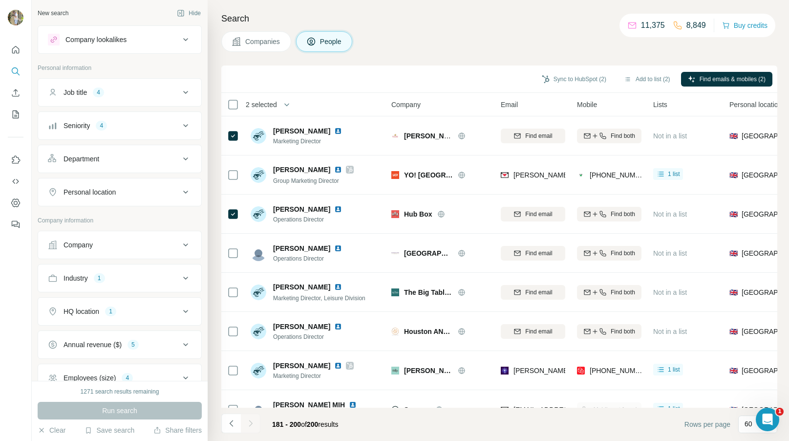
click at [167, 91] on div "Job title 4" at bounding box center [114, 92] width 132 height 10
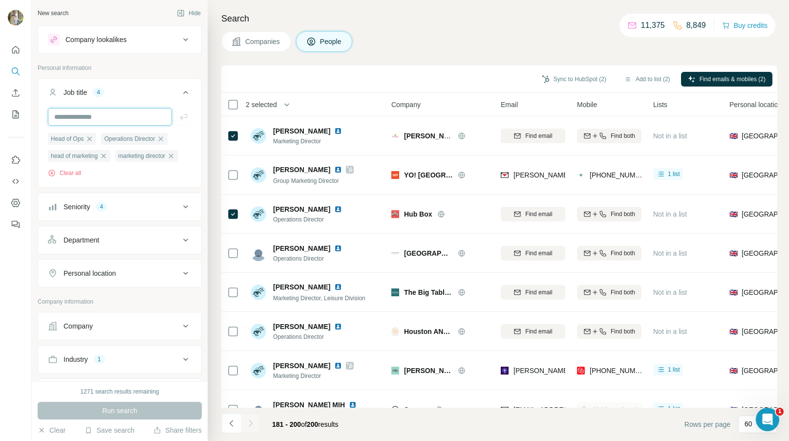
click at [123, 114] on input "text" at bounding box center [110, 117] width 124 height 18
click at [114, 412] on div "Run search" at bounding box center [120, 411] width 164 height 18
click at [263, 42] on span "Companies" at bounding box center [263, 42] width 36 height 10
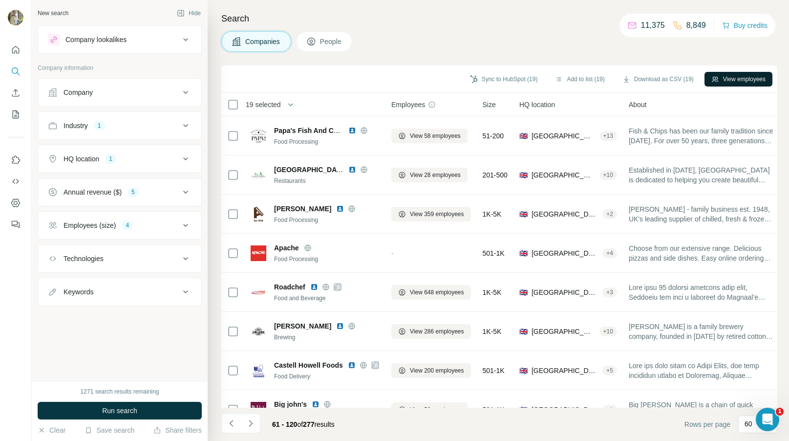
click at [741, 76] on button "View employees" at bounding box center [739, 79] width 68 height 15
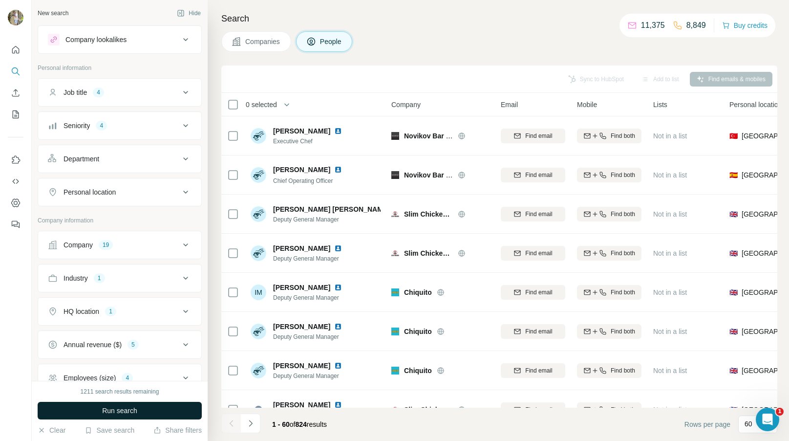
click at [155, 405] on button "Run search" at bounding box center [120, 411] width 164 height 18
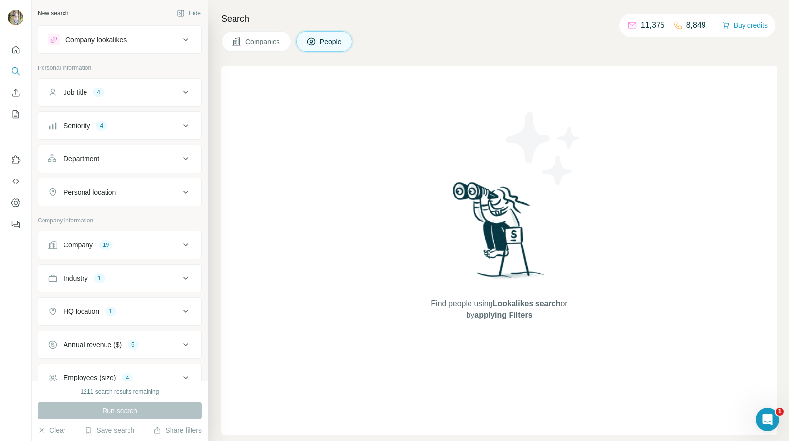
click at [185, 90] on icon at bounding box center [186, 92] width 12 height 12
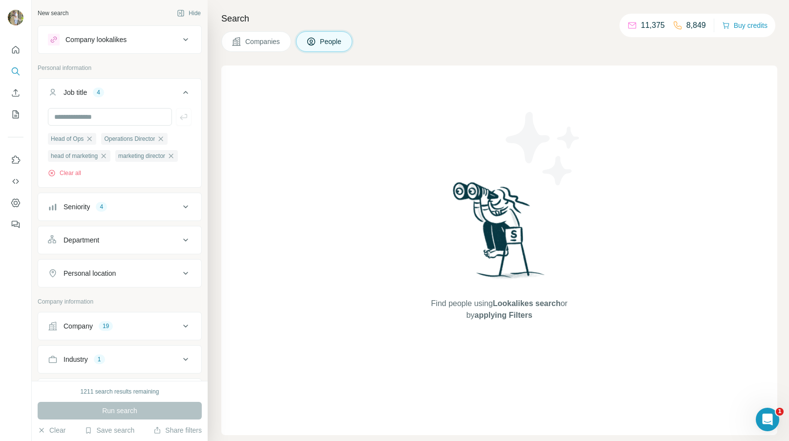
click at [186, 210] on icon at bounding box center [186, 207] width 12 height 12
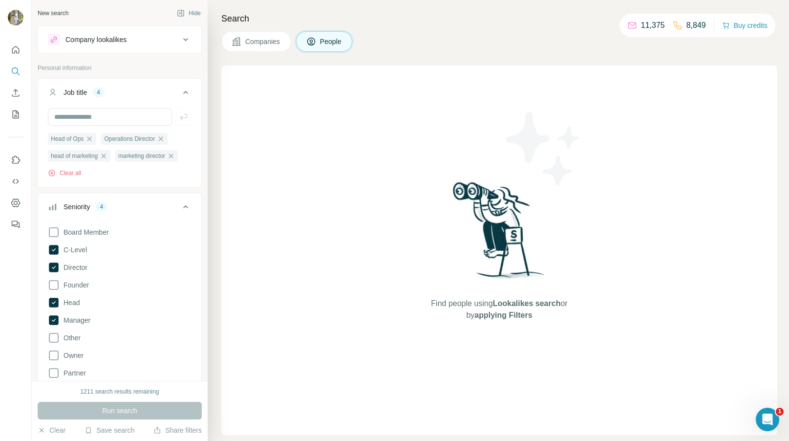
click at [186, 210] on icon at bounding box center [186, 207] width 12 height 12
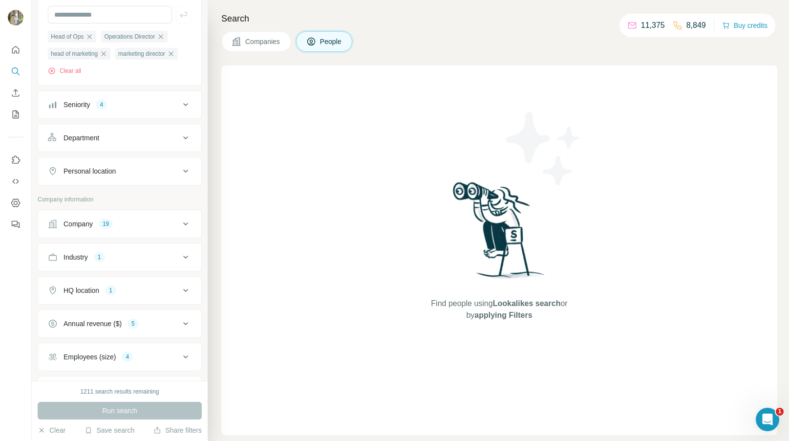
scroll to position [116, 0]
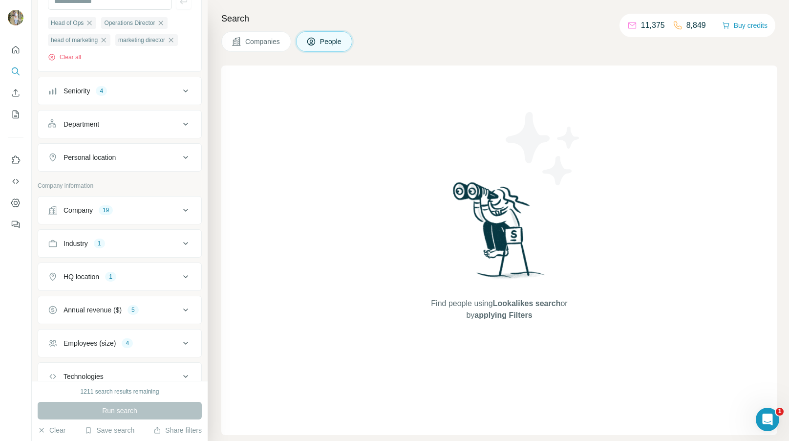
click at [184, 215] on icon at bounding box center [186, 210] width 12 height 12
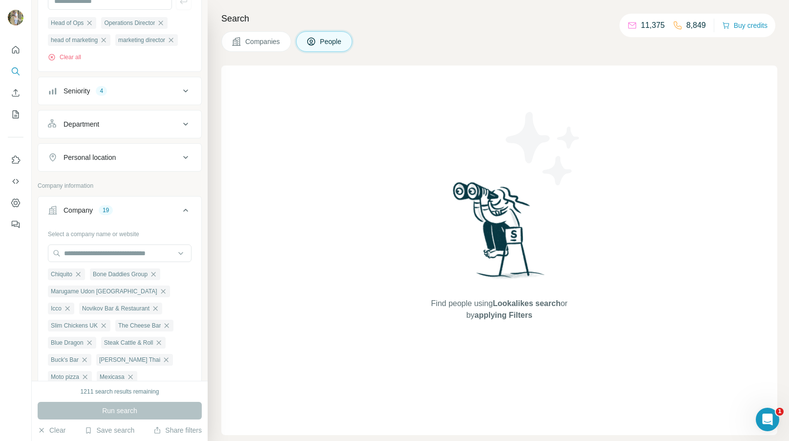
click at [184, 215] on icon at bounding box center [186, 210] width 12 height 12
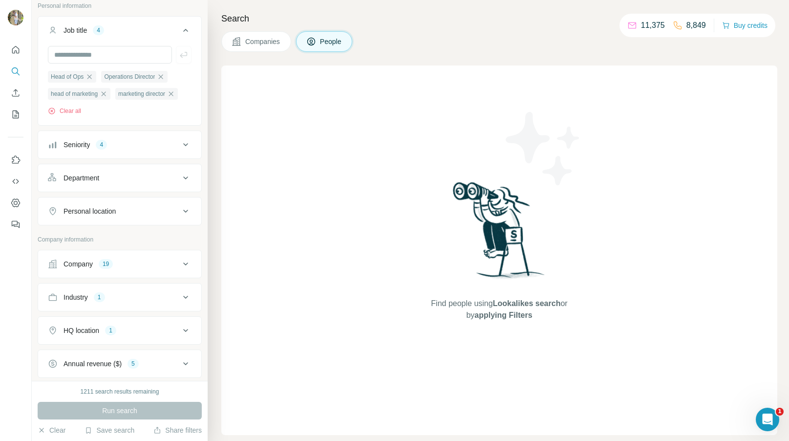
scroll to position [0, 0]
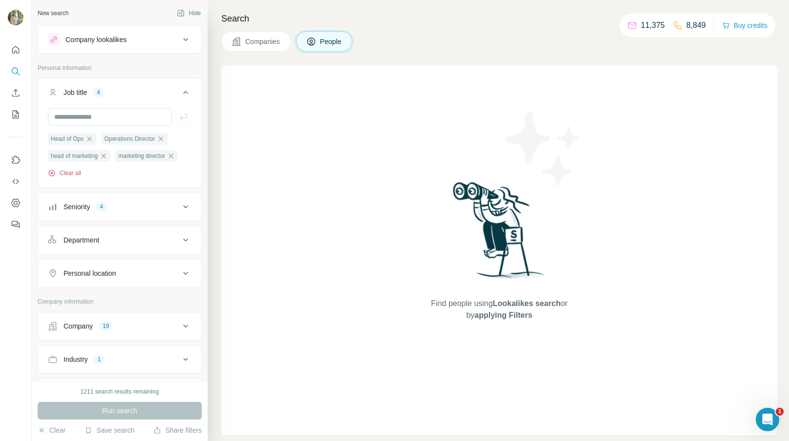
click at [67, 174] on button "Clear all" at bounding box center [64, 173] width 33 height 9
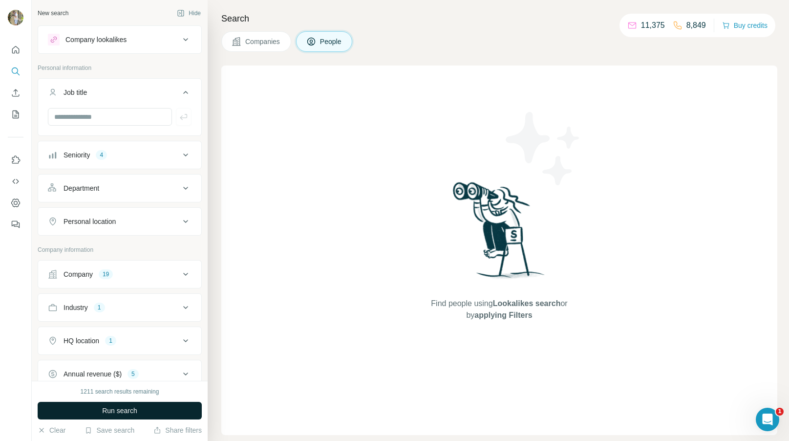
click at [126, 406] on span "Run search" at bounding box center [119, 411] width 35 height 10
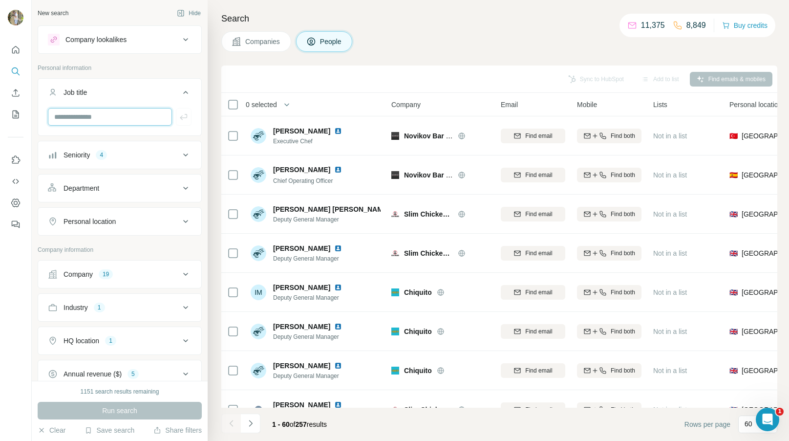
click at [114, 109] on input "text" at bounding box center [110, 117] width 124 height 18
type input "**********"
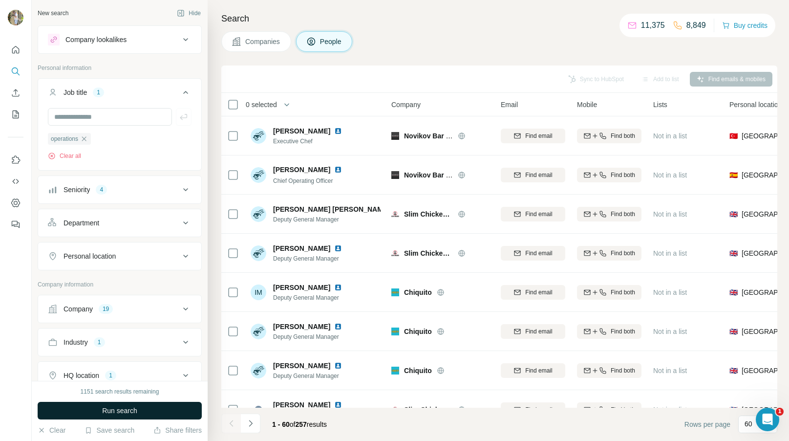
click at [128, 413] on span "Run search" at bounding box center [119, 411] width 35 height 10
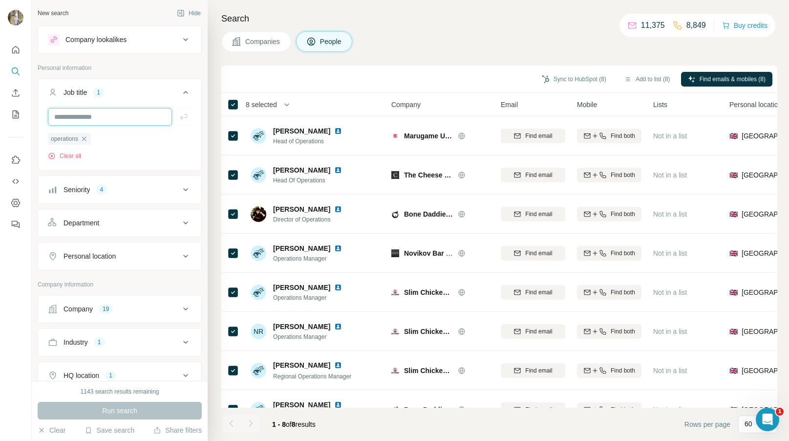
click at [99, 116] on input "text" at bounding box center [110, 117] width 124 height 18
type input "***"
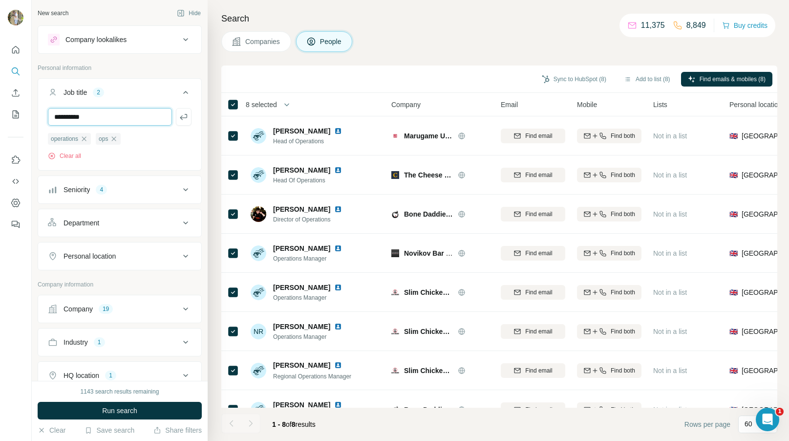
type input "*********"
click at [127, 405] on button "Run search" at bounding box center [120, 411] width 164 height 18
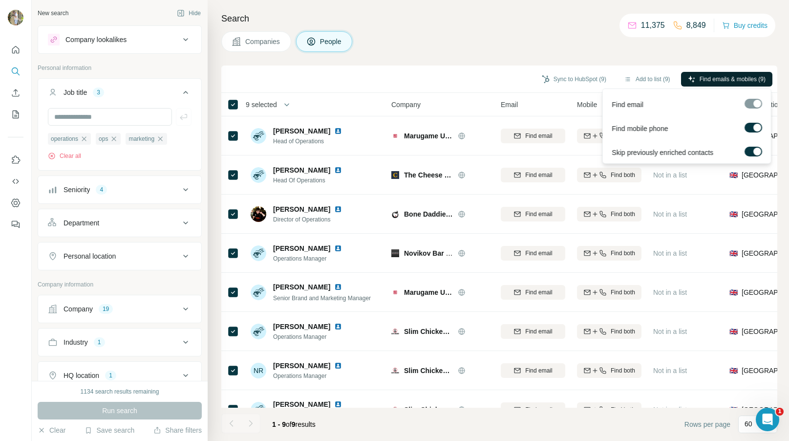
click at [700, 78] on span "Find emails & mobiles (9)" at bounding box center [733, 79] width 66 height 9
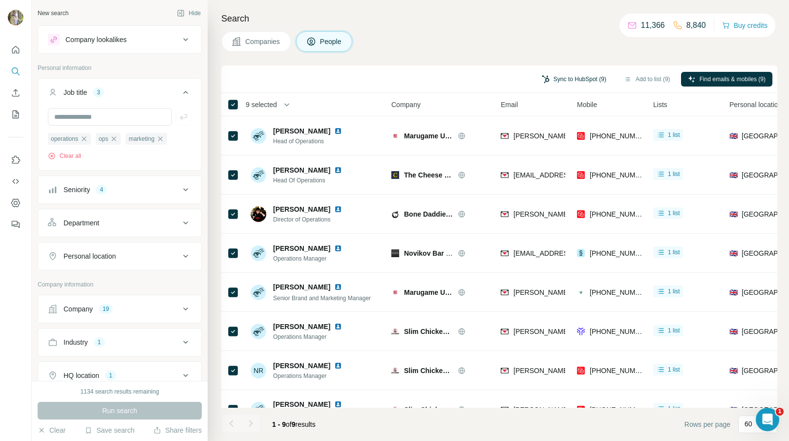
click at [564, 81] on button "Sync to HubSpot (9)" at bounding box center [574, 79] width 78 height 15
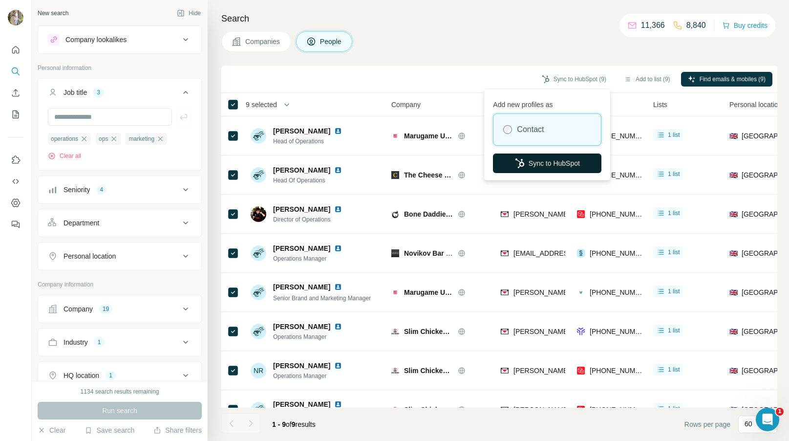
click at [546, 157] on button "Sync to HubSpot" at bounding box center [547, 163] width 108 height 20
